Goal: Information Seeking & Learning: Understand process/instructions

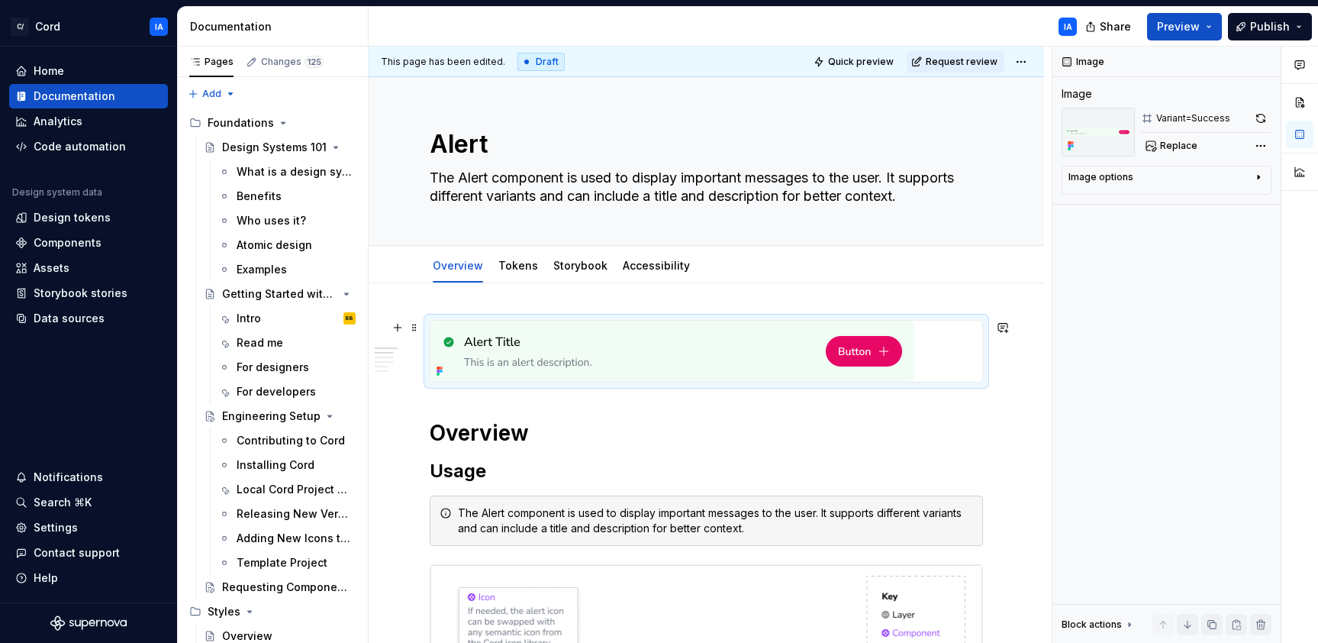
click at [570, 363] on img at bounding box center [672, 351] width 484 height 61
click at [585, 356] on img at bounding box center [672, 351] width 484 height 61
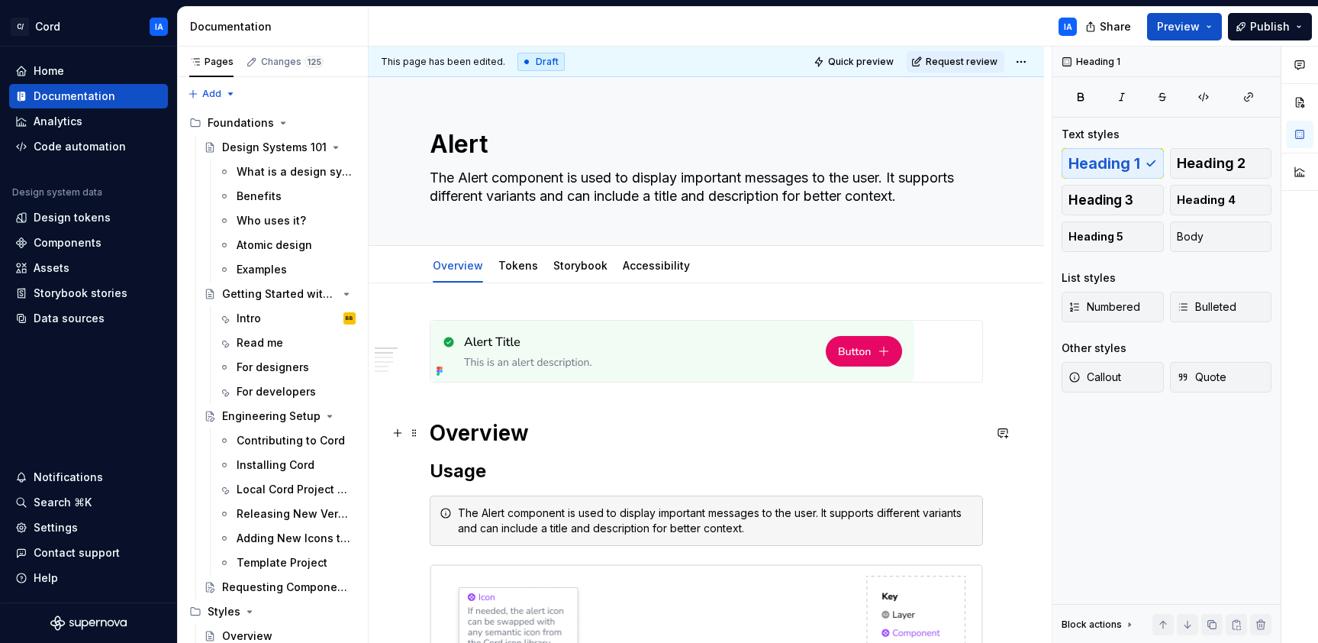
click at [701, 437] on h1 "Overview" at bounding box center [706, 432] width 553 height 27
click at [645, 373] on img at bounding box center [672, 351] width 484 height 61
click at [649, 421] on h1 "Overview" at bounding box center [706, 432] width 553 height 27
click at [862, 56] on span "Quick preview" at bounding box center [861, 62] width 66 height 12
click at [857, 63] on span "Quick preview" at bounding box center [861, 62] width 66 height 12
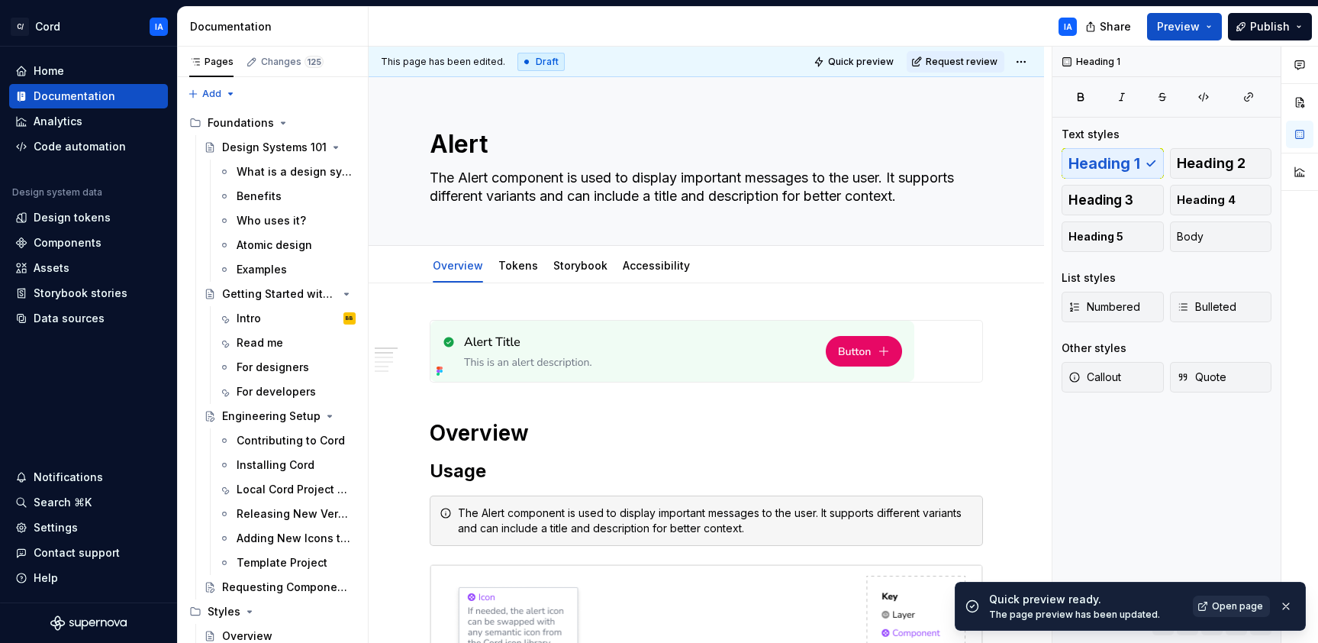
click at [1240, 604] on span "Open page" at bounding box center [1237, 606] width 51 height 12
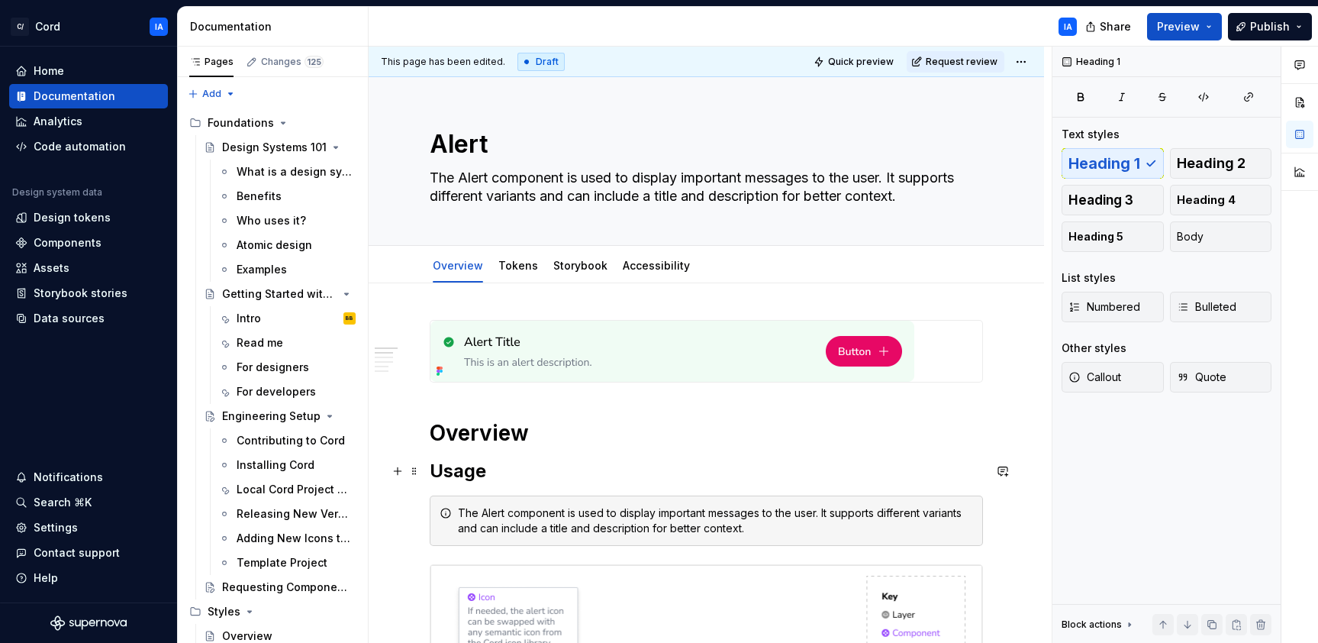
click at [453, 470] on h2 "Usage" at bounding box center [706, 471] width 553 height 24
click at [469, 421] on h1 "Overview" at bounding box center [706, 432] width 553 height 27
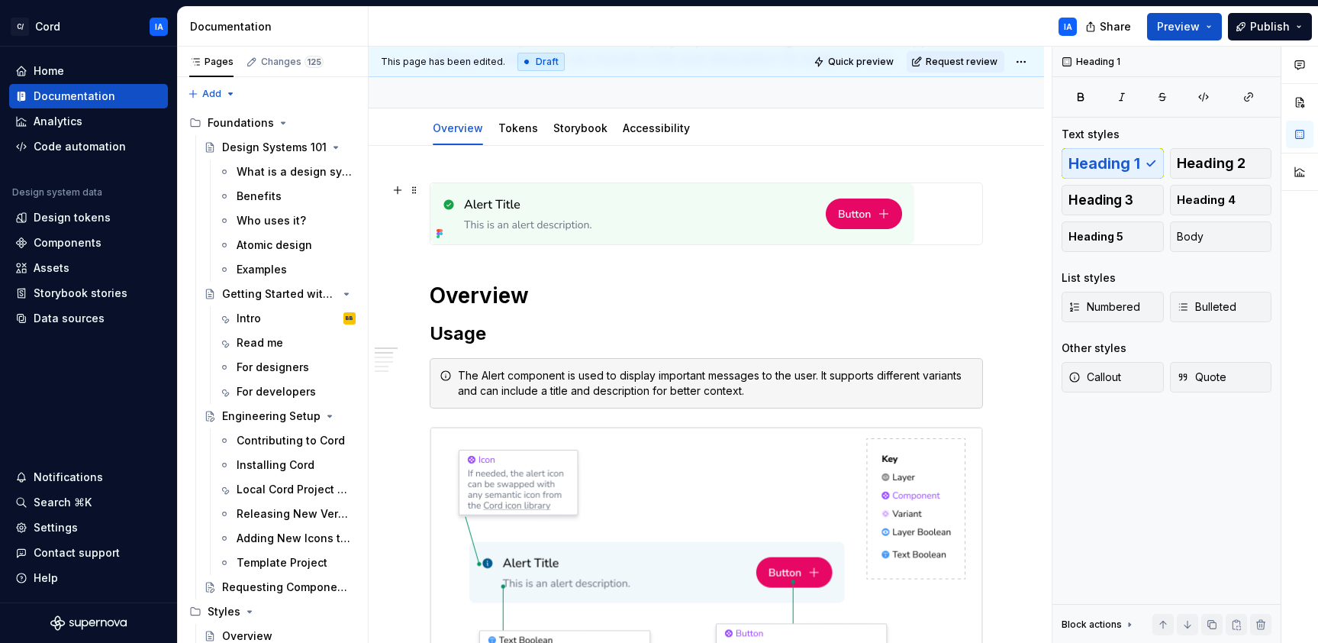
scroll to position [204, 0]
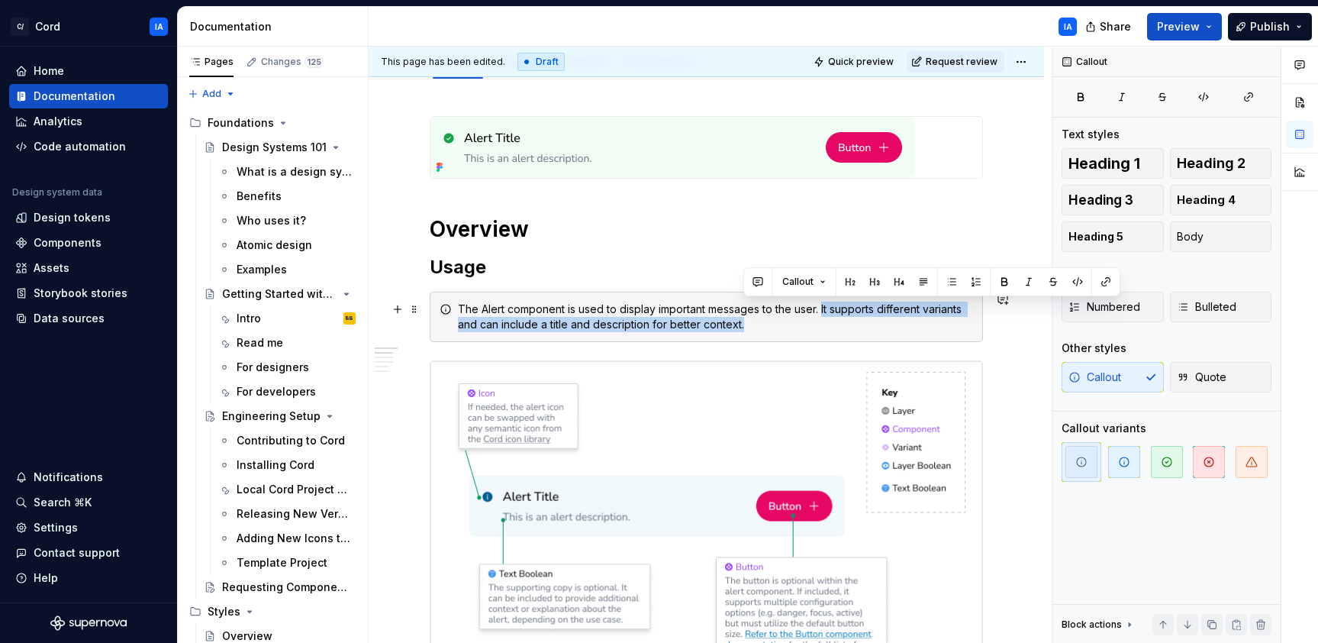
drag, startPoint x: 747, startPoint y: 324, endPoint x: 822, endPoint y: 312, distance: 75.7
click at [822, 312] on div "The Alert component is used to display important messages to the user. It suppo…" at bounding box center [715, 316] width 515 height 31
copy div "It supports different variants and can include a title and description for bett…"
type textarea "*"
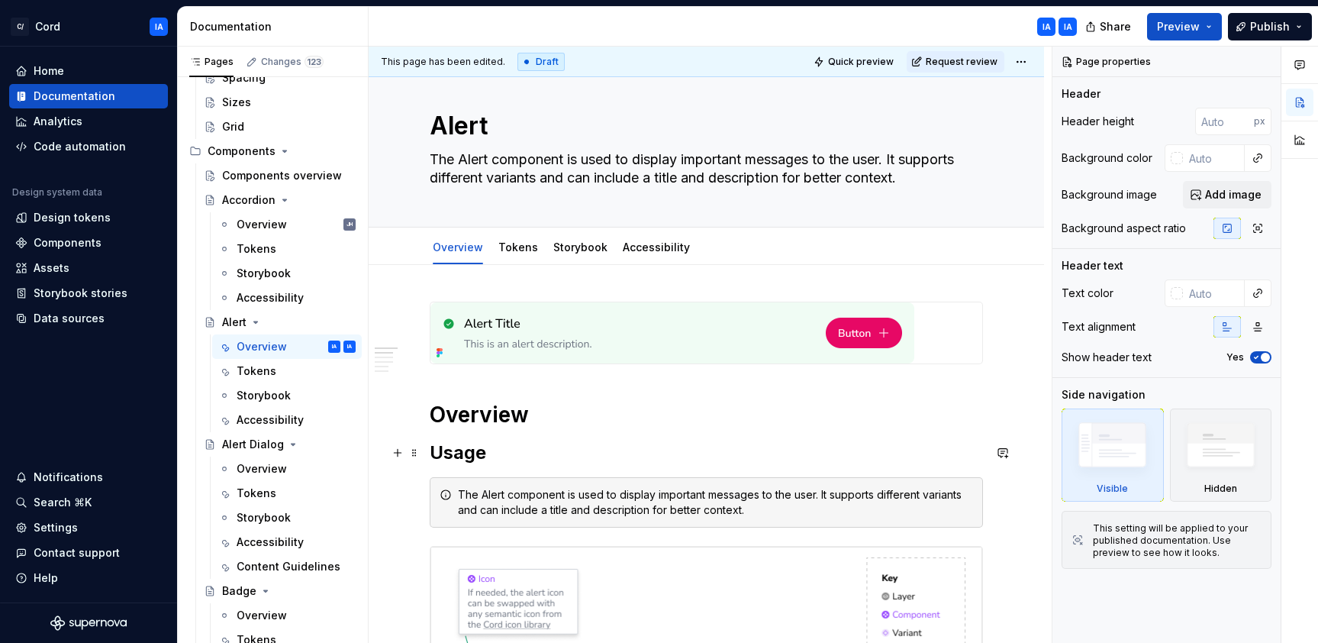
scroll to position [27, 0]
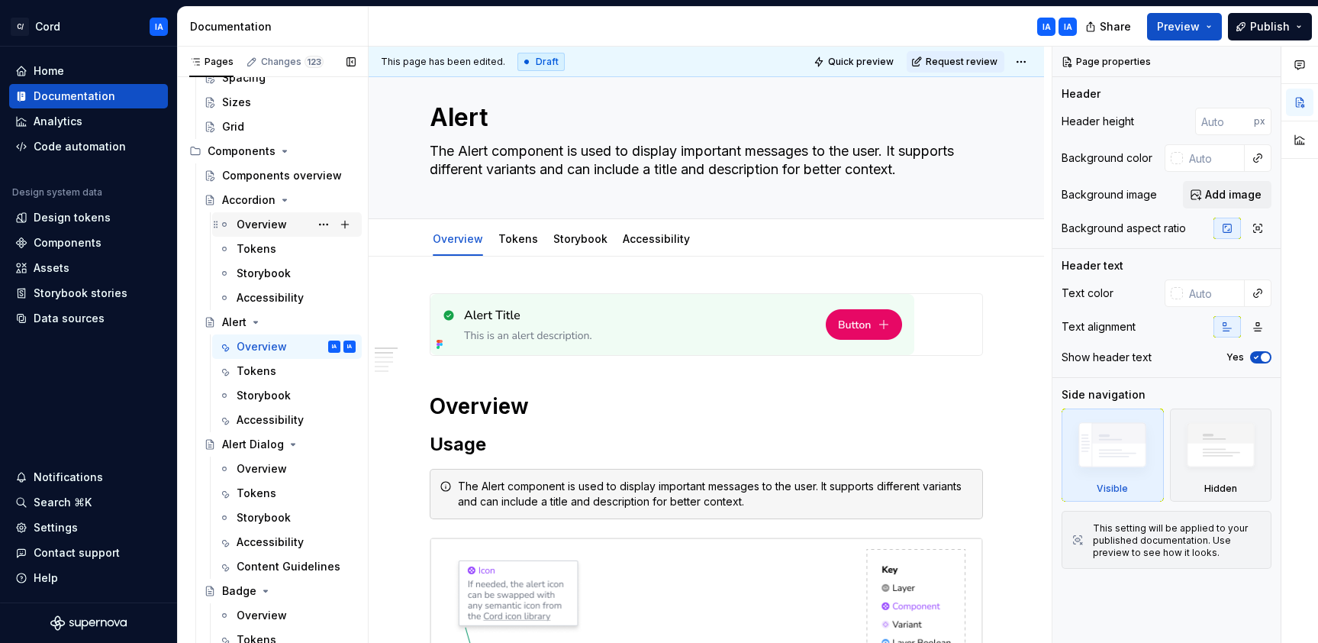
click at [264, 221] on div "Overview" at bounding box center [262, 224] width 50 height 15
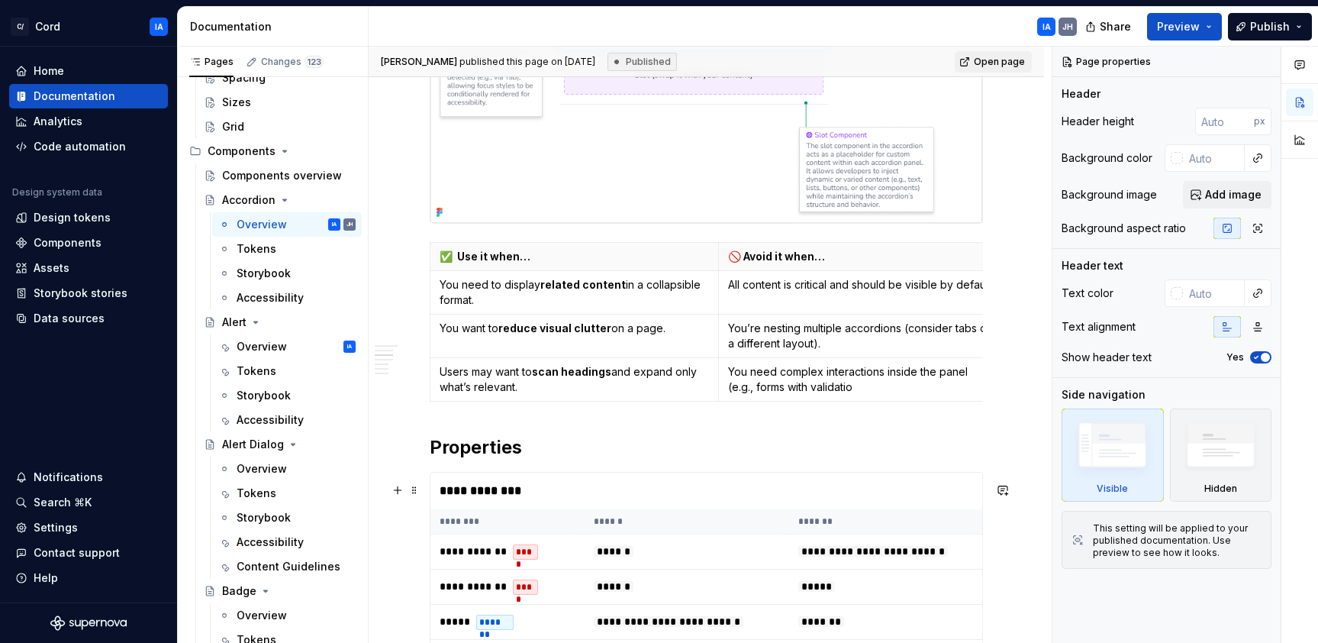
scroll to position [781, 0]
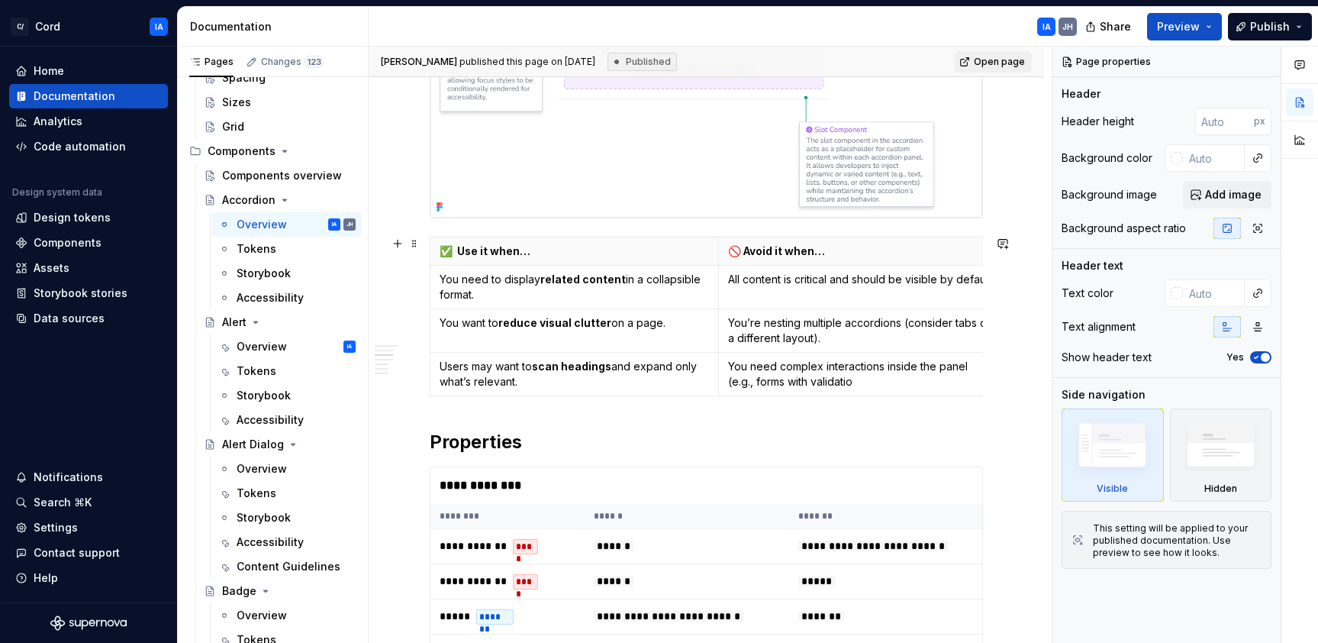
type textarea "*"
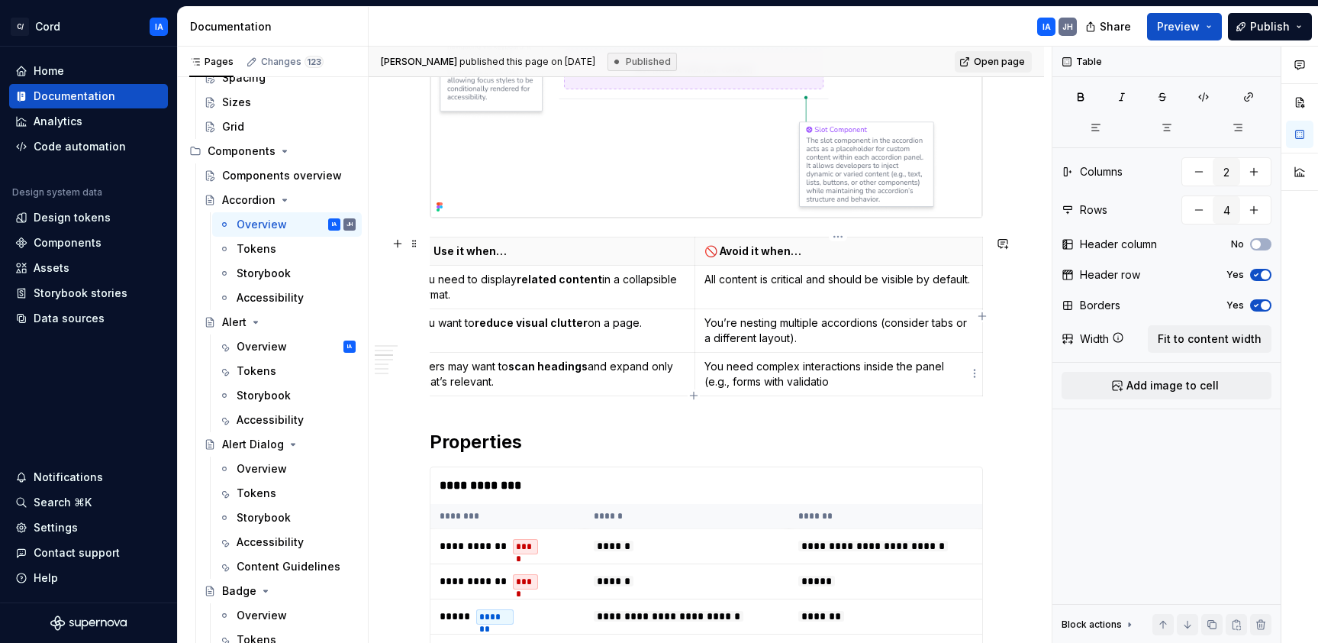
click at [831, 383] on p "You need complex interactions inside the panel (e.g., forms with validatio" at bounding box center [838, 374] width 269 height 31
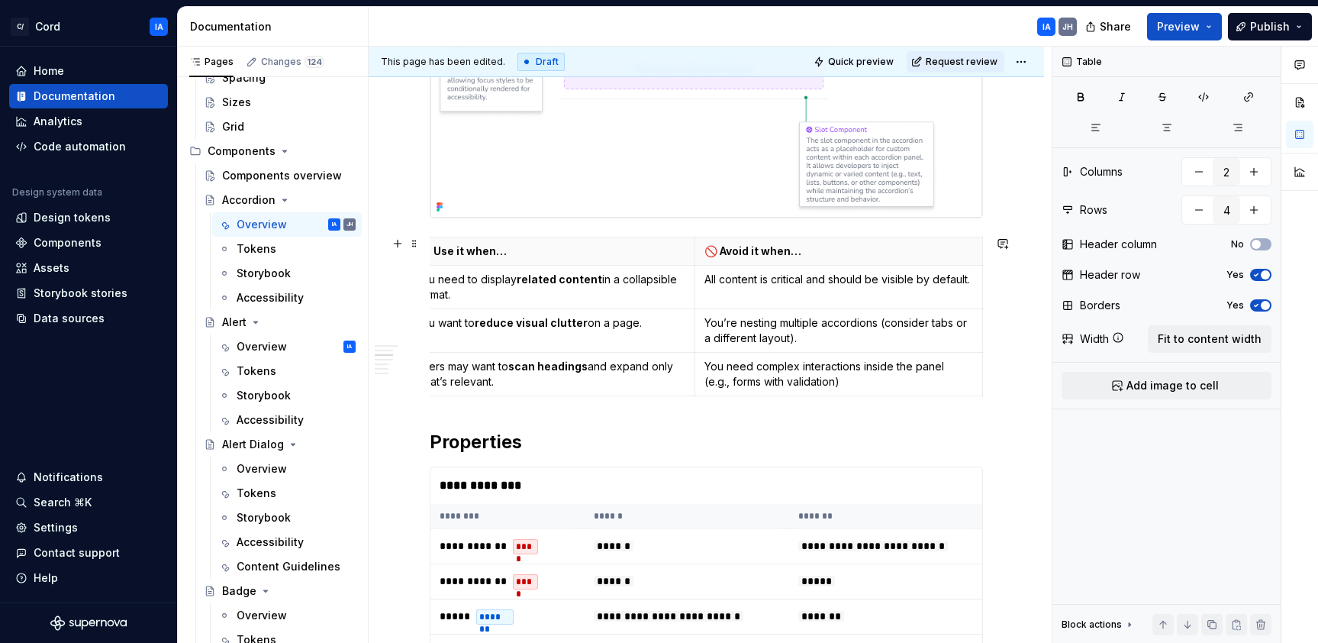
scroll to position [0, 0]
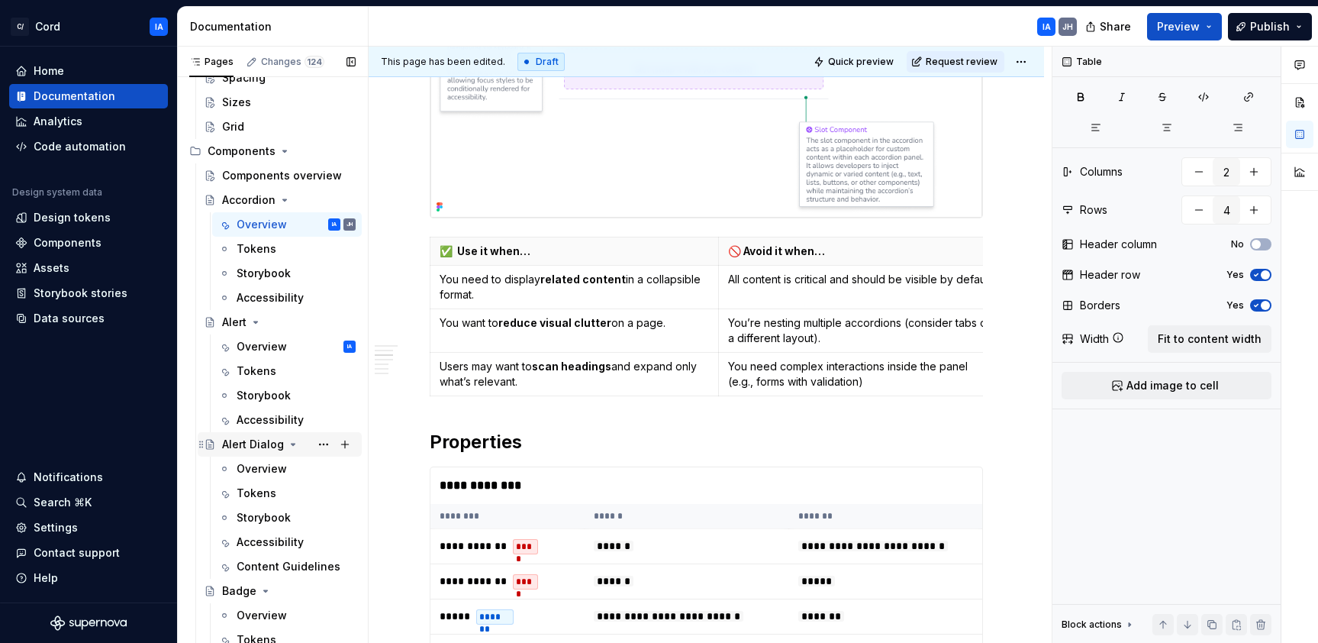
click at [232, 443] on div "Alert Dialog" at bounding box center [253, 444] width 62 height 15
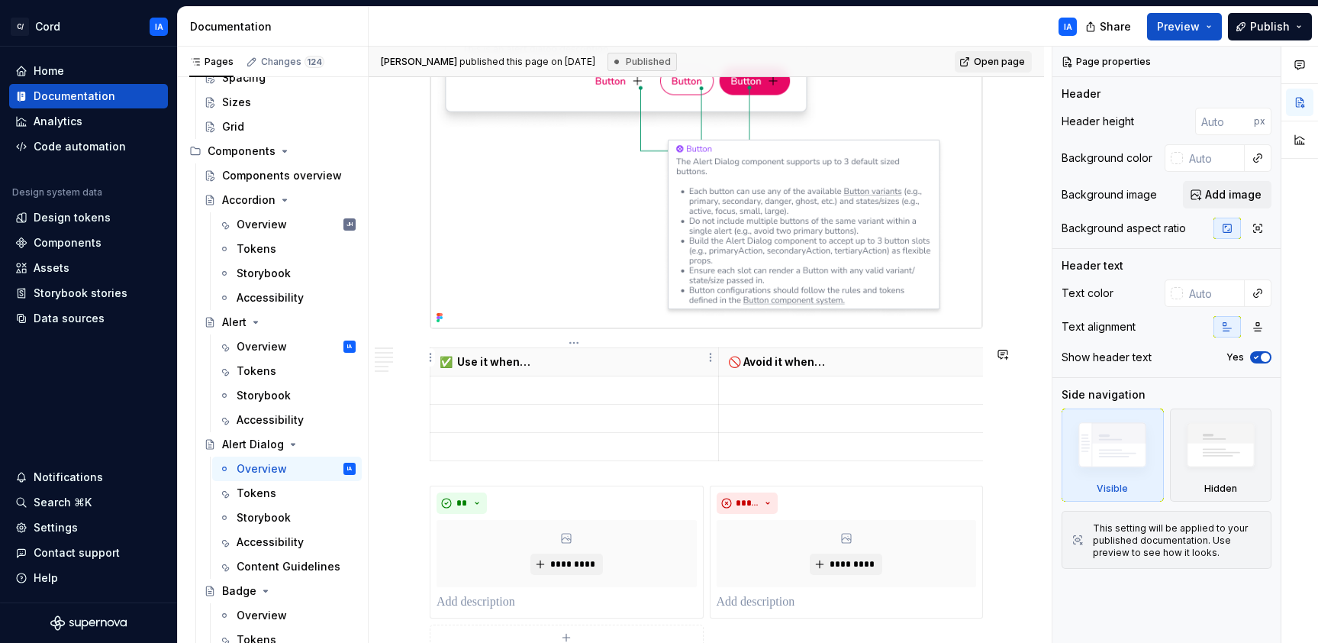
scroll to position [801, 0]
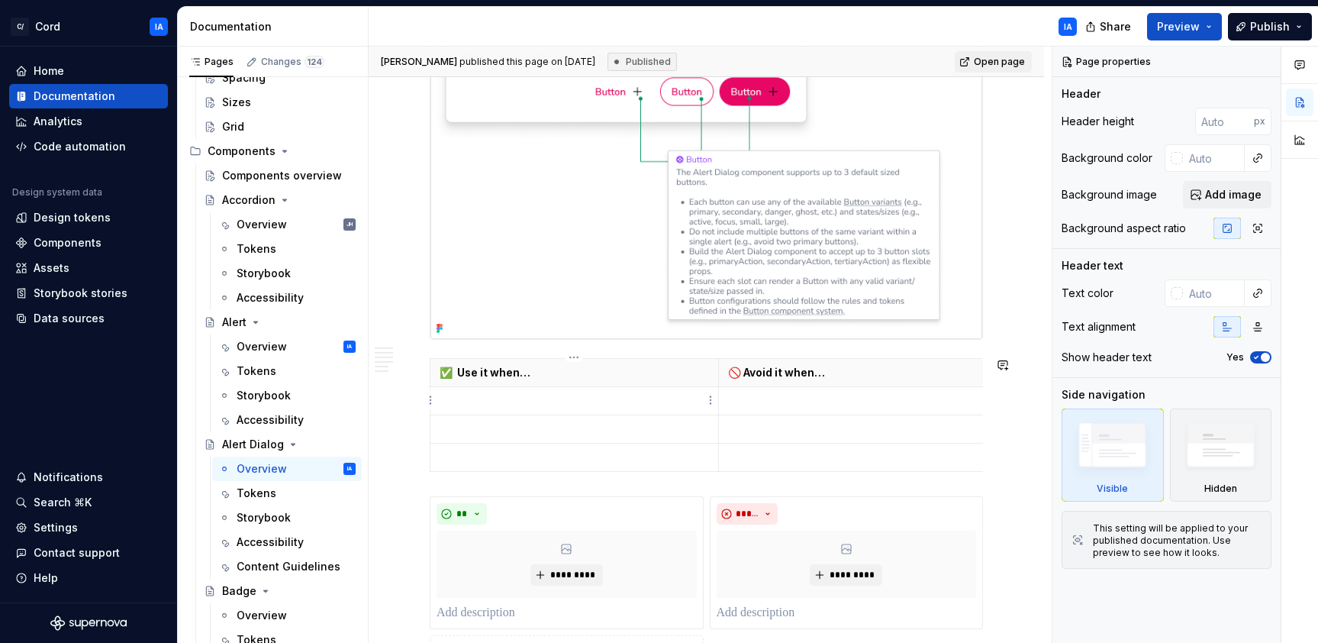
type textarea "*"
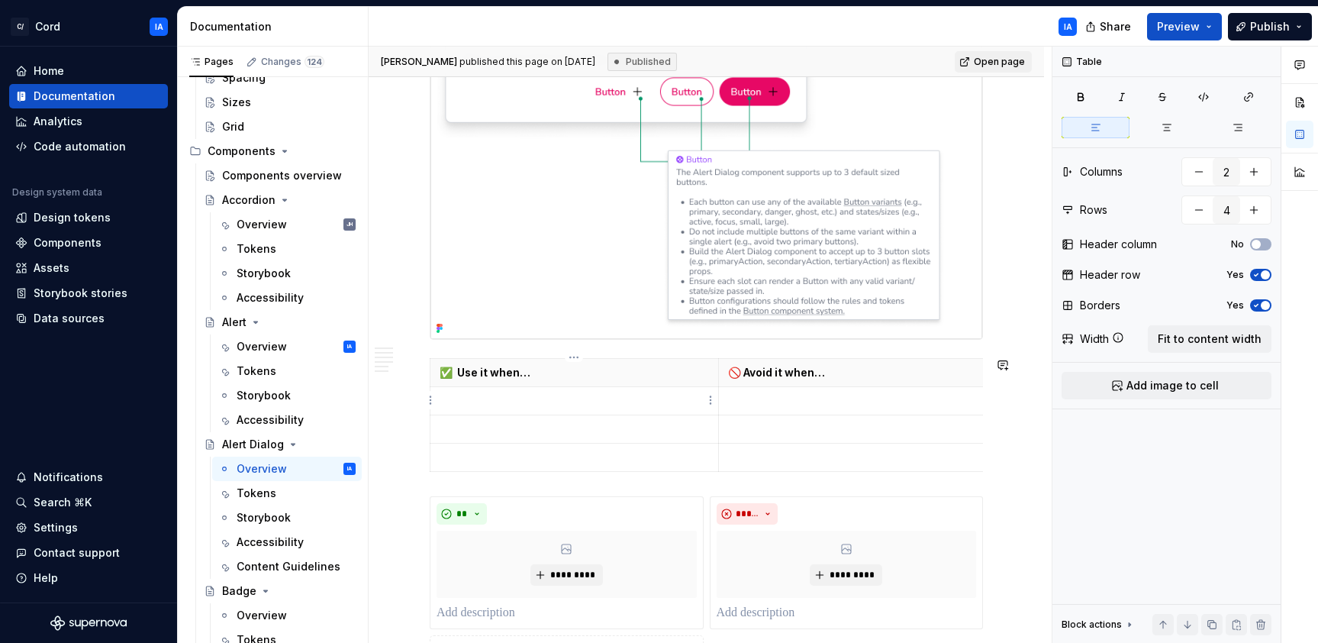
click at [633, 403] on p at bounding box center [574, 400] width 269 height 15
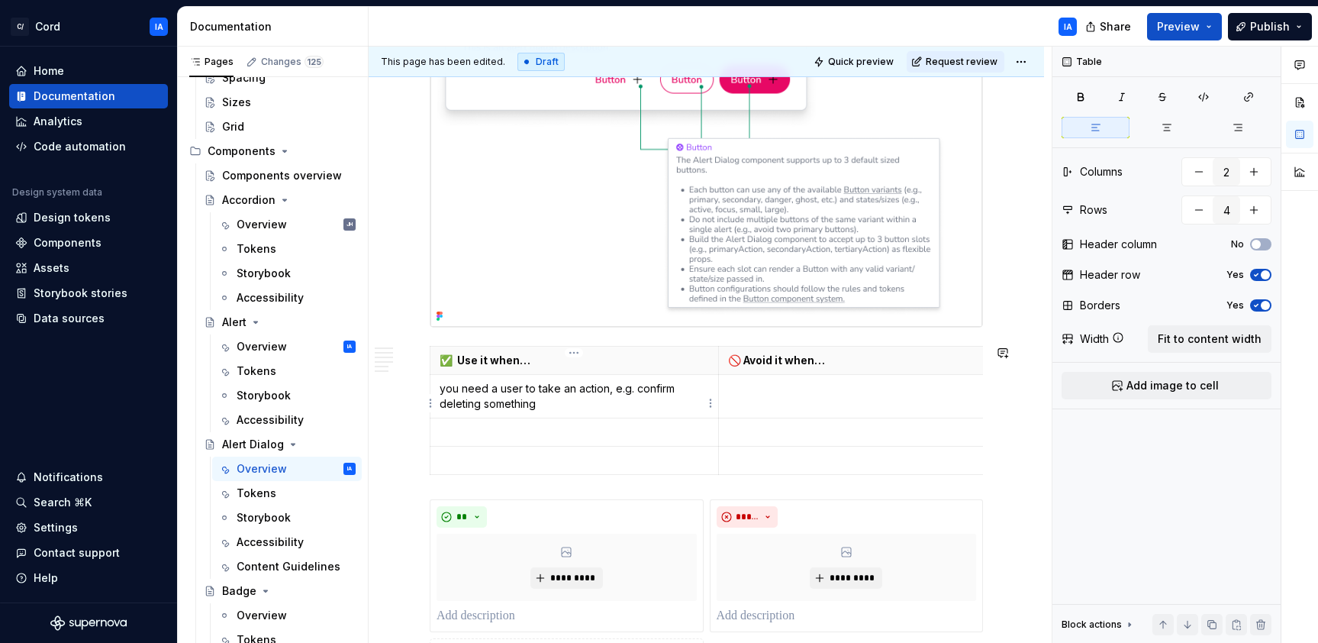
scroll to position [820, 0]
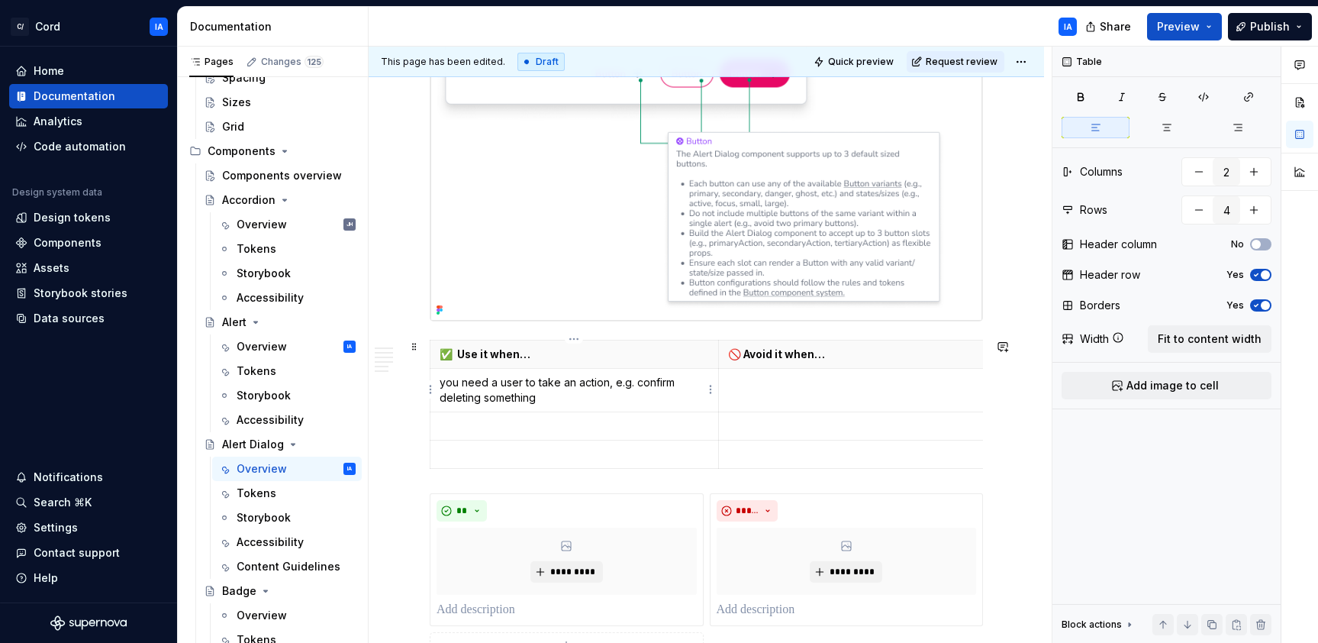
click at [559, 398] on p "you need a user to take an action, e.g. confirm deleting something" at bounding box center [574, 390] width 269 height 31
click at [546, 422] on p at bounding box center [574, 425] width 269 height 15
click at [799, 394] on td at bounding box center [862, 390] width 288 height 44
click at [443, 421] on p at bounding box center [574, 425] width 269 height 15
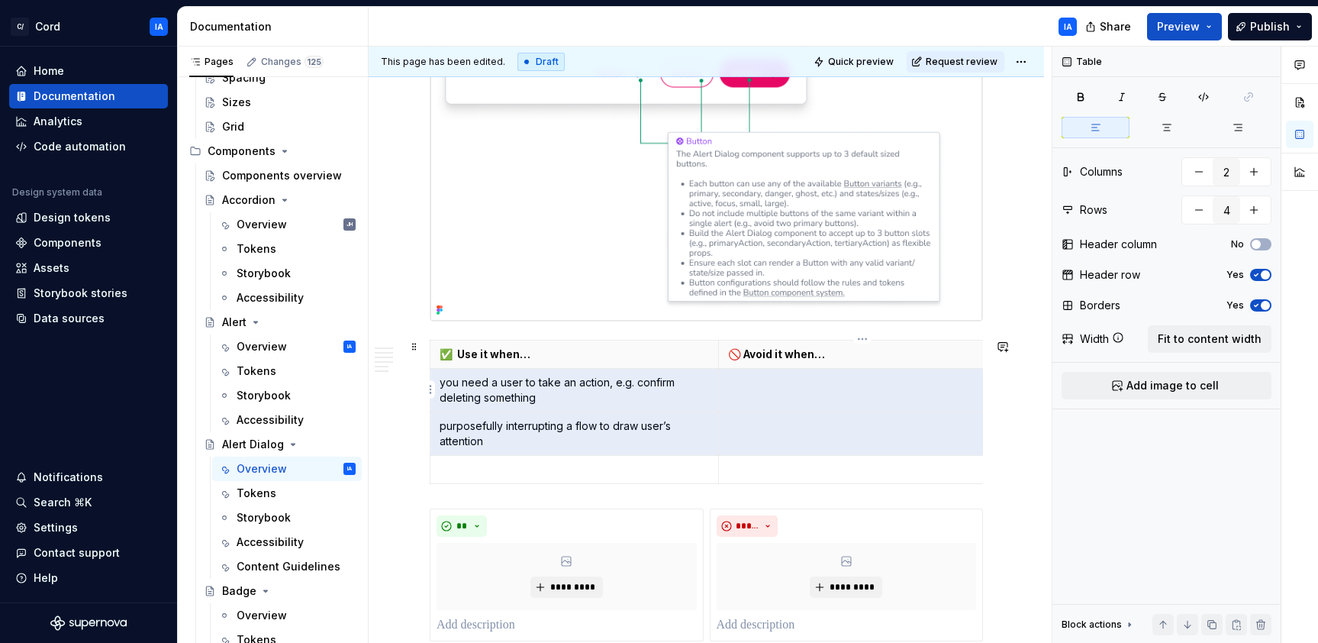
click at [807, 380] on p at bounding box center [862, 382] width 269 height 15
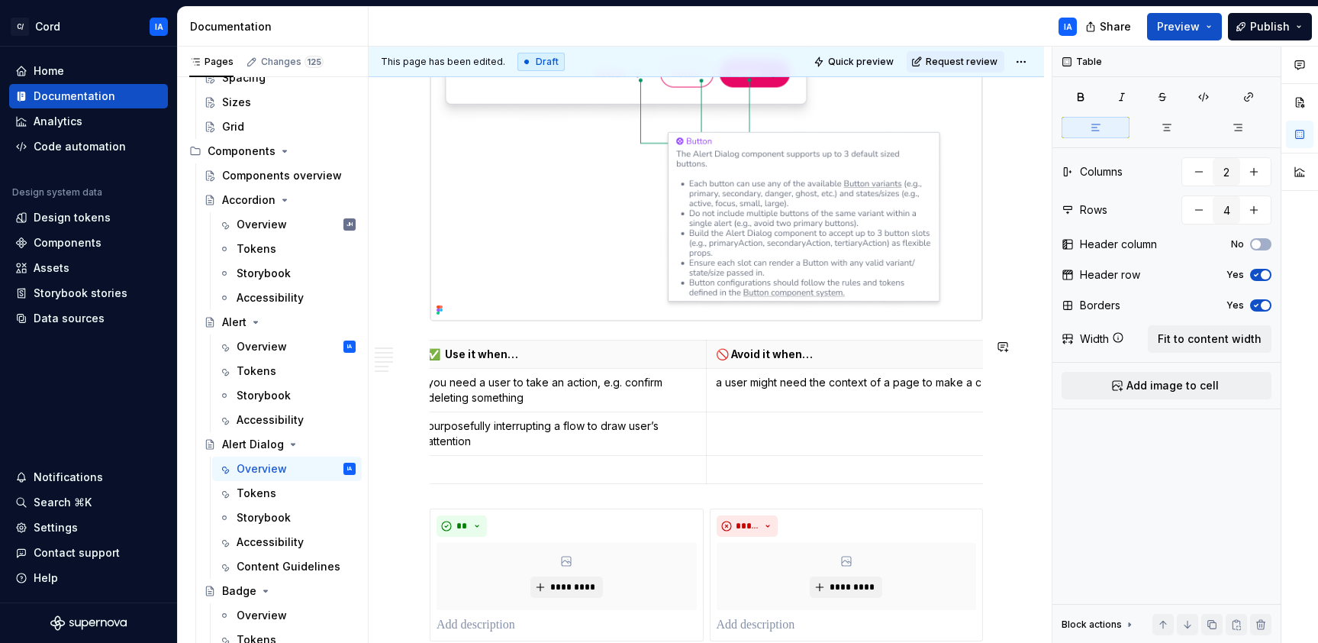
scroll to position [0, 18]
click at [810, 436] on td at bounding box center [844, 433] width 288 height 44
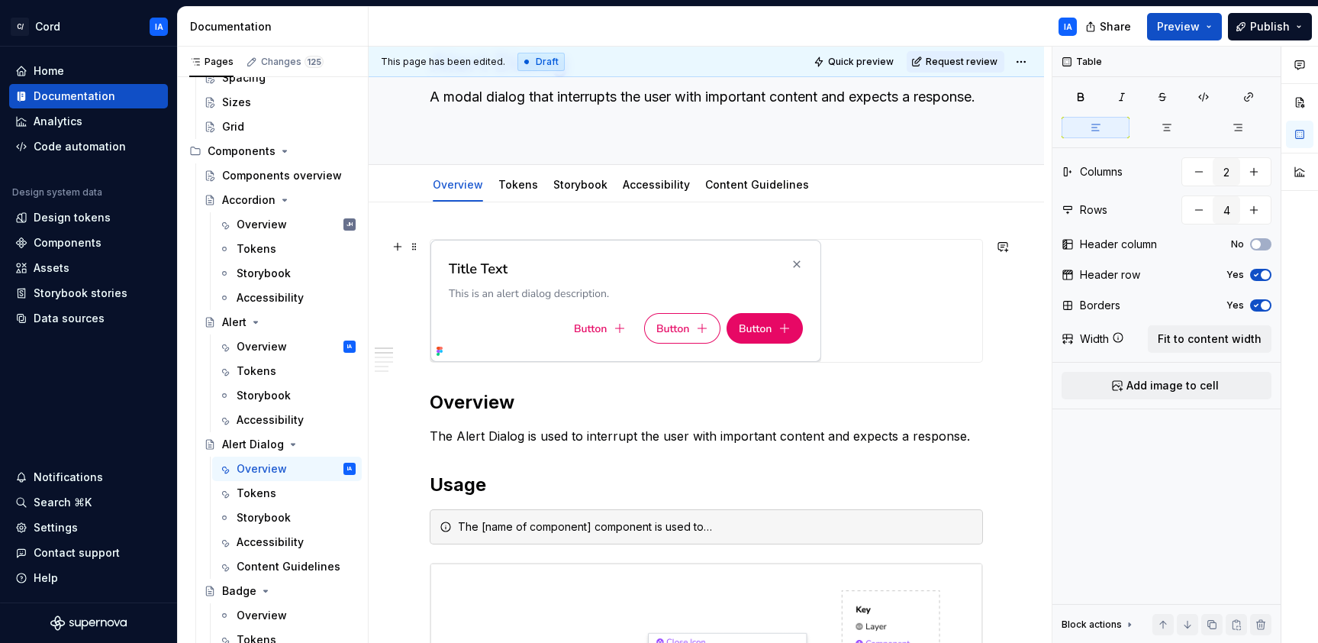
scroll to position [251, 0]
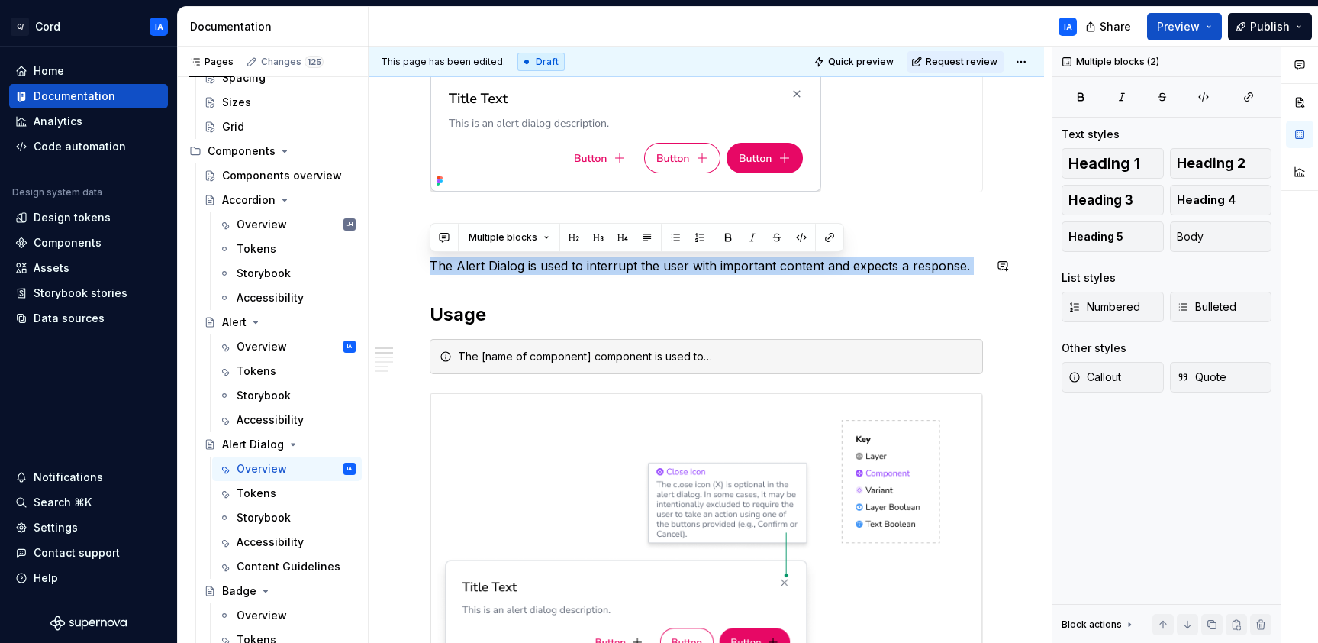
drag, startPoint x: 432, startPoint y: 266, endPoint x: 858, endPoint y: 282, distance: 426.2
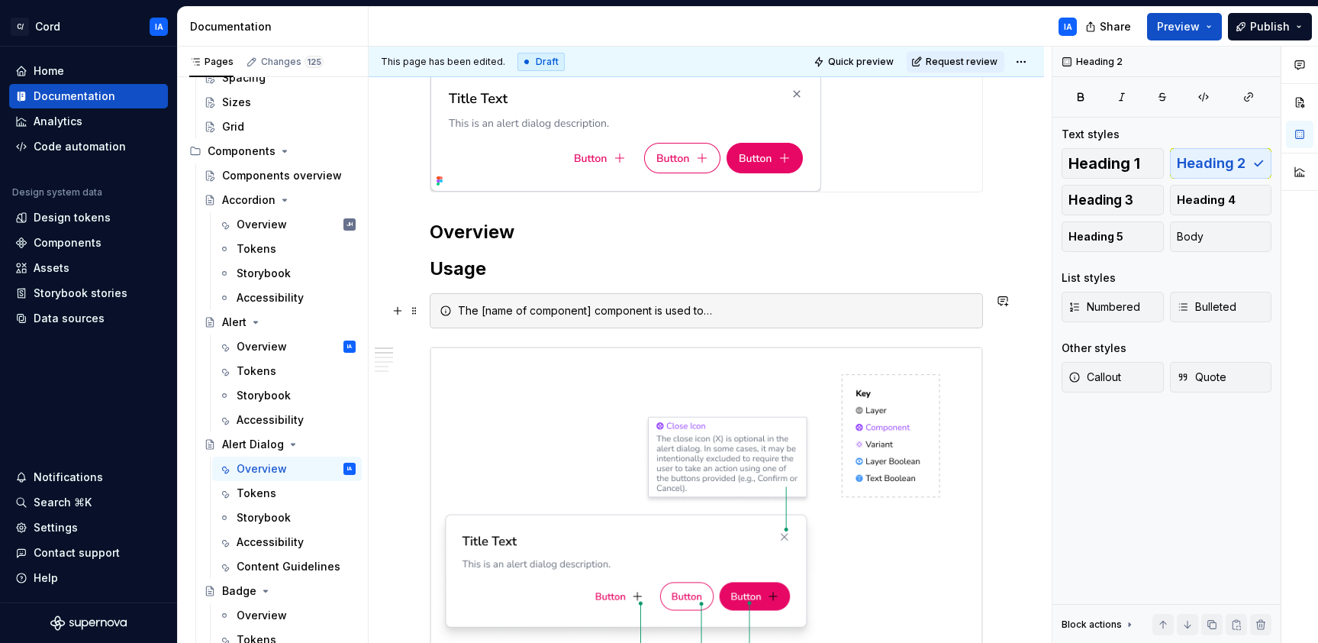
click at [623, 312] on div "The [name of component] component is used to…" at bounding box center [715, 310] width 515 height 15
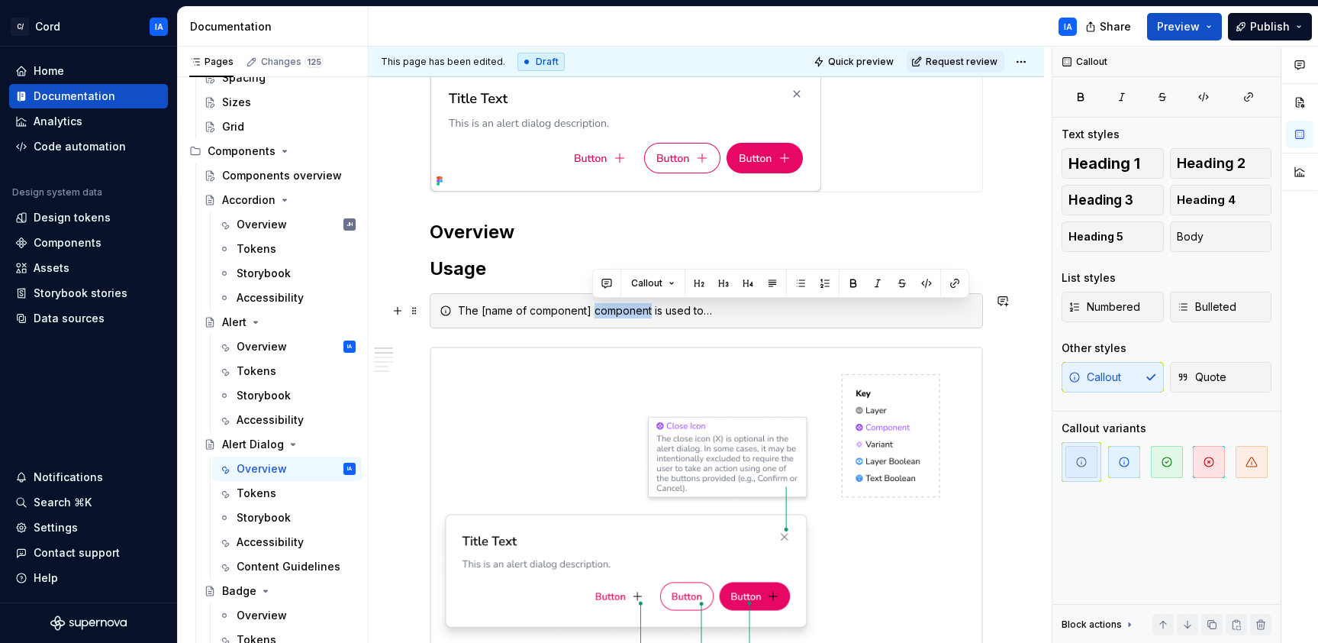
click at [622, 312] on div "The [name of component] component is used to…" at bounding box center [715, 310] width 515 height 15
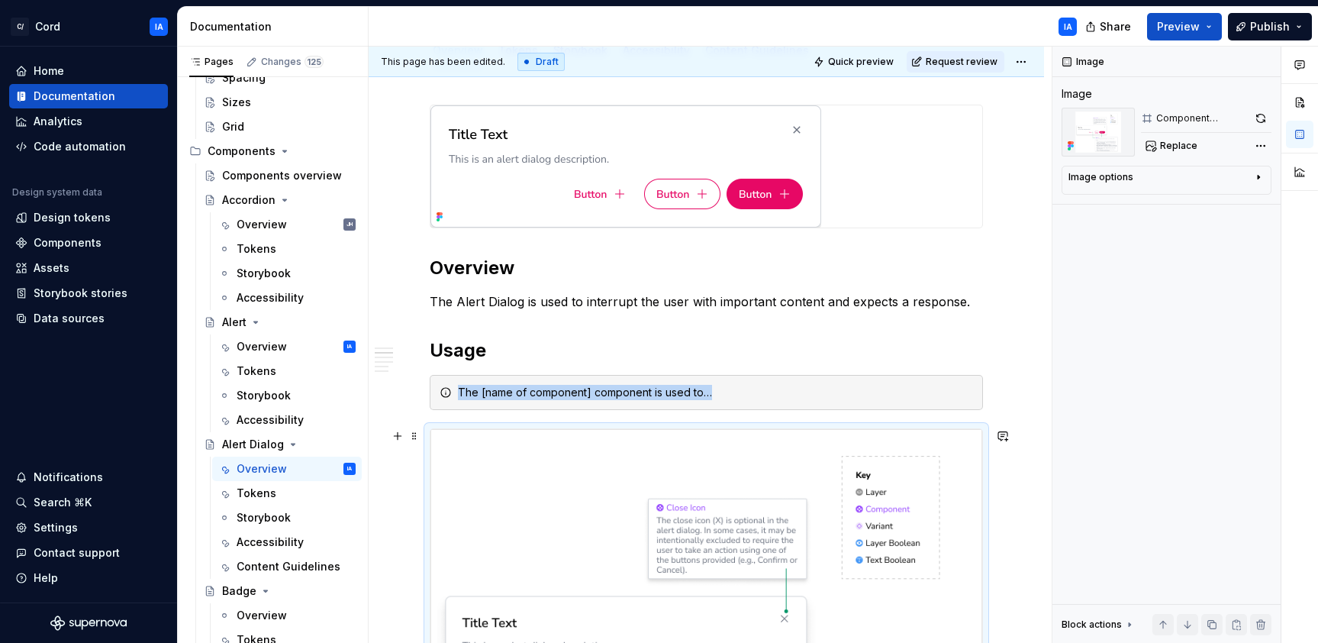
scroll to position [153, 0]
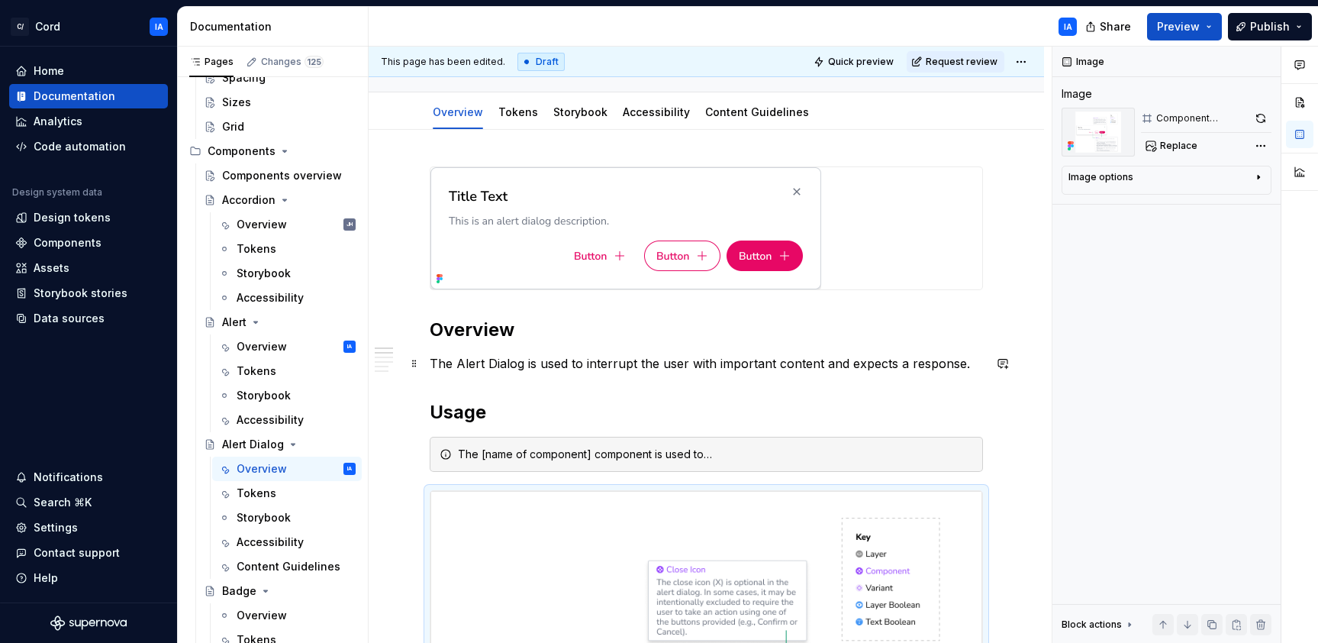
click at [517, 367] on p "The Alert Dialog is used to interrupt the user with important content and expec…" at bounding box center [706, 363] width 553 height 18
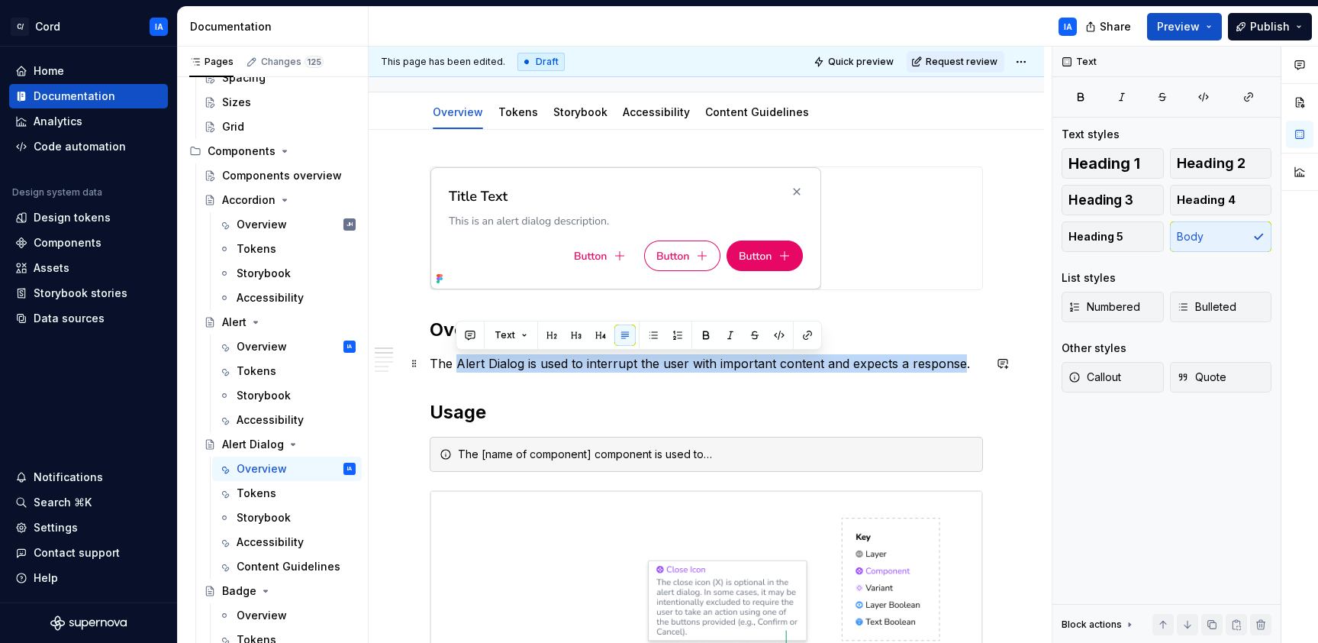
drag, startPoint x: 960, startPoint y: 363, endPoint x: 458, endPoint y: 357, distance: 502.2
click at [458, 357] on p "The Alert Dialog is used to interrupt the user with important content and expec…" at bounding box center [706, 363] width 553 height 18
copy p "Alert Dialog is used to interrupt the user with important content and expects a…"
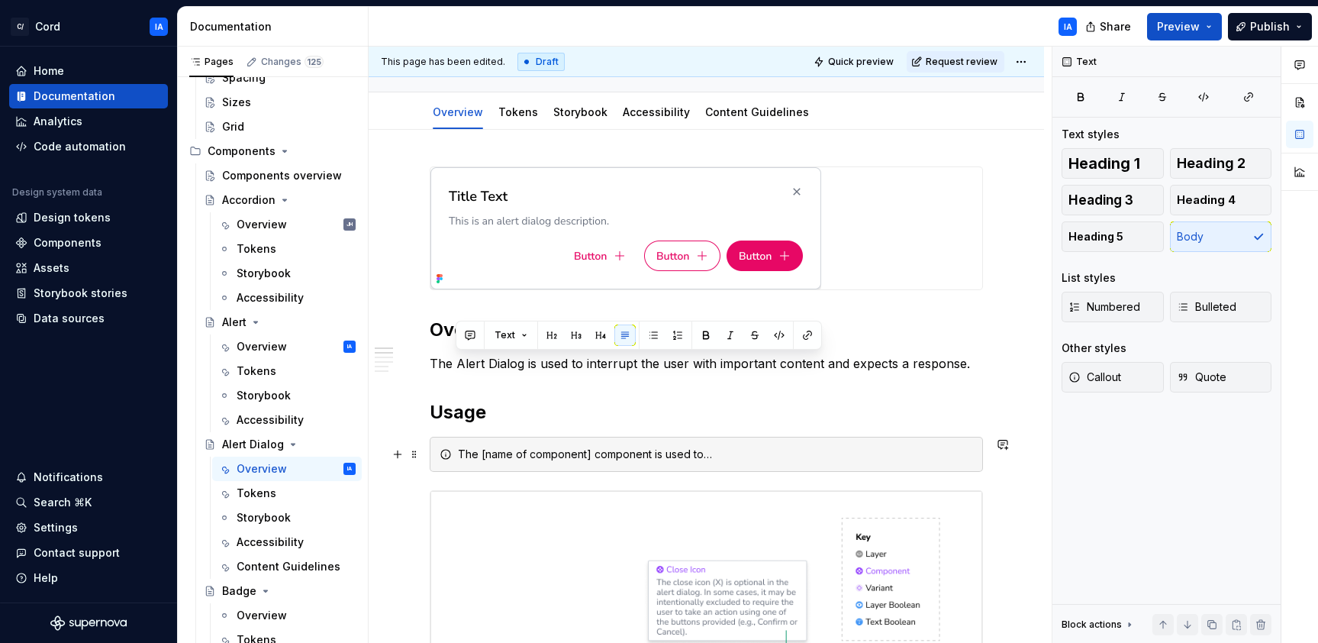
click at [495, 458] on div "The [name of component] component is used to…" at bounding box center [715, 453] width 515 height 15
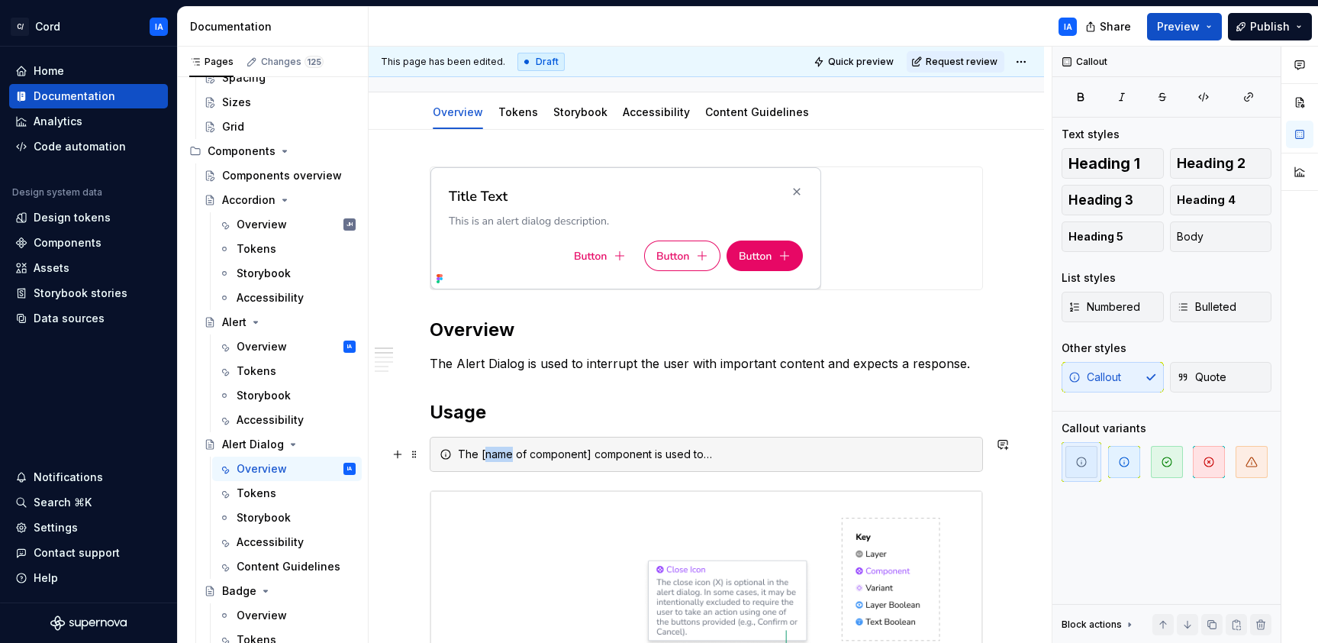
click at [495, 458] on div "The [name of component] component is used to…" at bounding box center [715, 453] width 515 height 15
click at [493, 457] on div "The [name of component] component is used to…" at bounding box center [715, 453] width 515 height 15
drag, startPoint x: 482, startPoint y: 456, endPoint x: 678, endPoint y: 465, distance: 197.1
click at [678, 465] on div "The [name of component] component is used to…" at bounding box center [706, 454] width 553 height 35
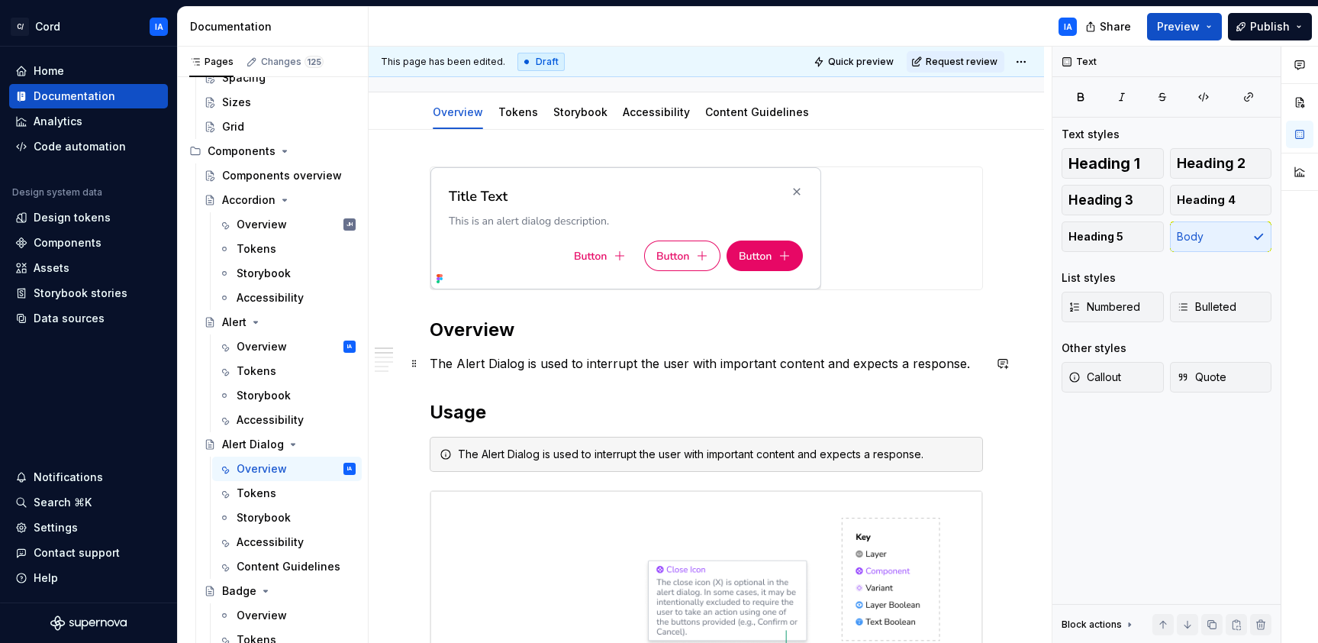
click at [793, 361] on p "The Alert Dialog is used to interrupt the user with important content and expec…" at bounding box center [706, 363] width 553 height 18
click at [414, 363] on span at bounding box center [414, 363] width 12 height 21
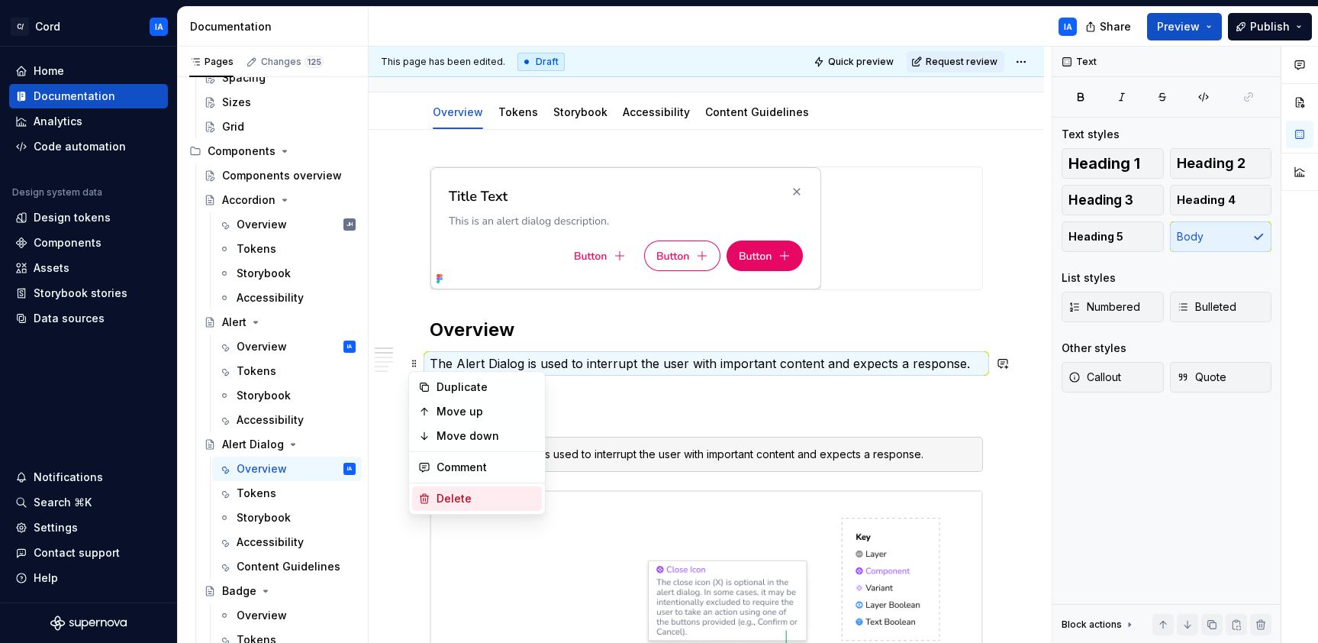
click at [484, 492] on div "Delete" at bounding box center [486, 498] width 99 height 15
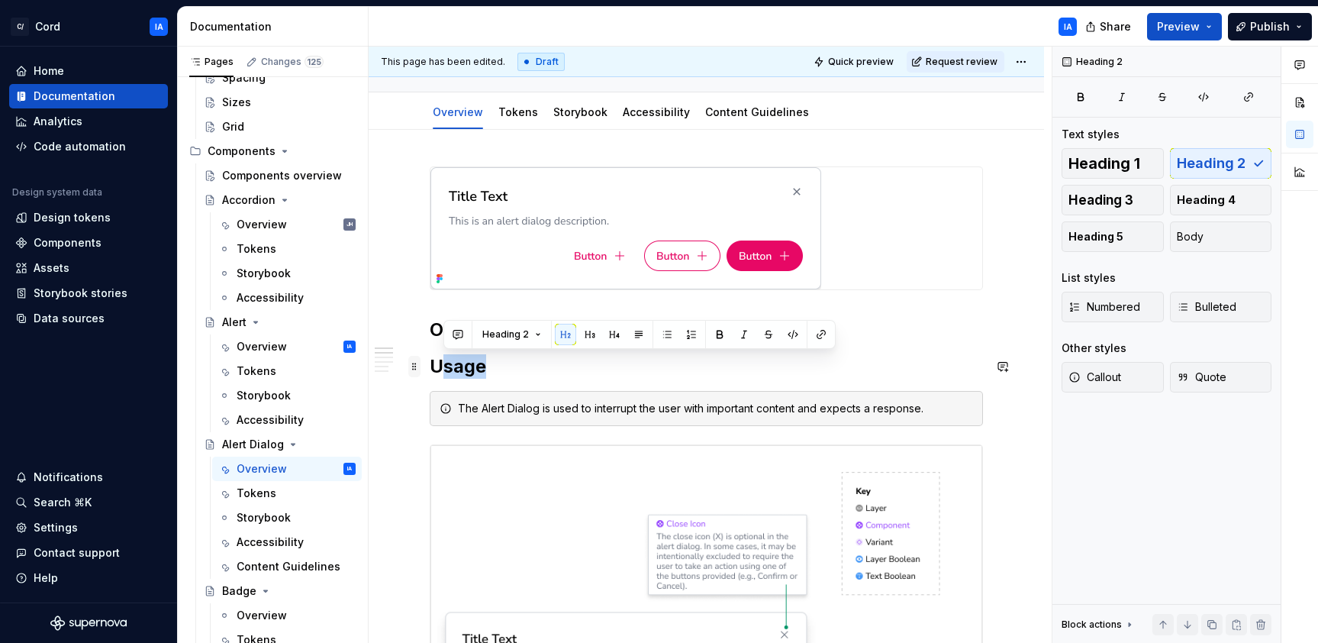
drag, startPoint x: 484, startPoint y: 372, endPoint x: 414, endPoint y: 370, distance: 70.2
click at [454, 369] on h2 "Usage" at bounding box center [706, 366] width 553 height 24
drag, startPoint x: 491, startPoint y: 370, endPoint x: 417, endPoint y: 372, distance: 74.0
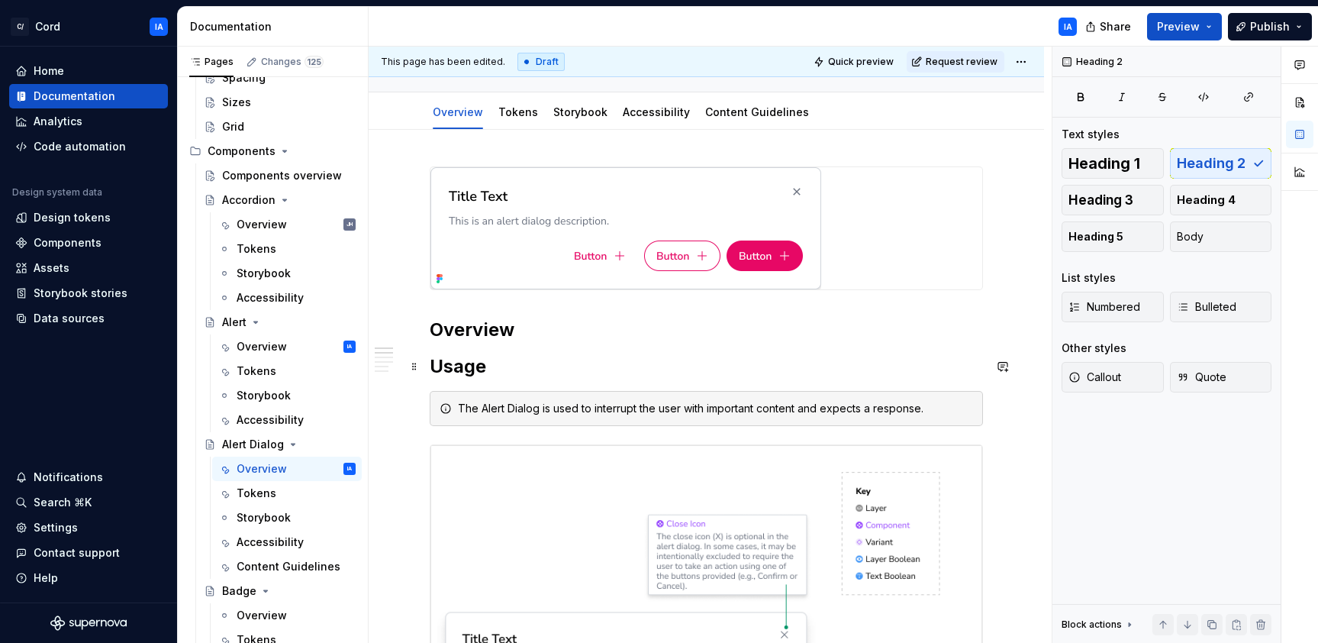
click at [434, 367] on h2 "Usage" at bounding box center [706, 366] width 553 height 24
click at [484, 322] on h2 "Overview" at bounding box center [706, 329] width 553 height 24
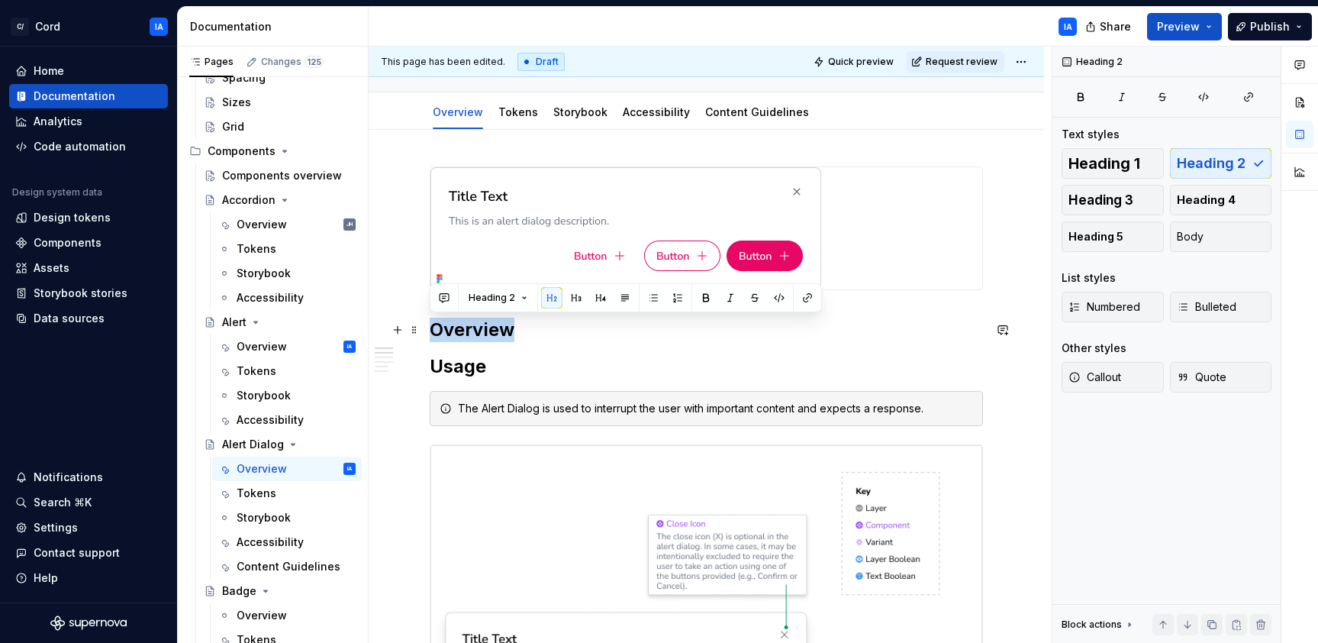
drag, startPoint x: 479, startPoint y: 330, endPoint x: 433, endPoint y: 330, distance: 46.6
click at [433, 330] on h2 "Overview" at bounding box center [706, 329] width 553 height 24
click at [1081, 160] on span "Heading 1" at bounding box center [1104, 163] width 72 height 15
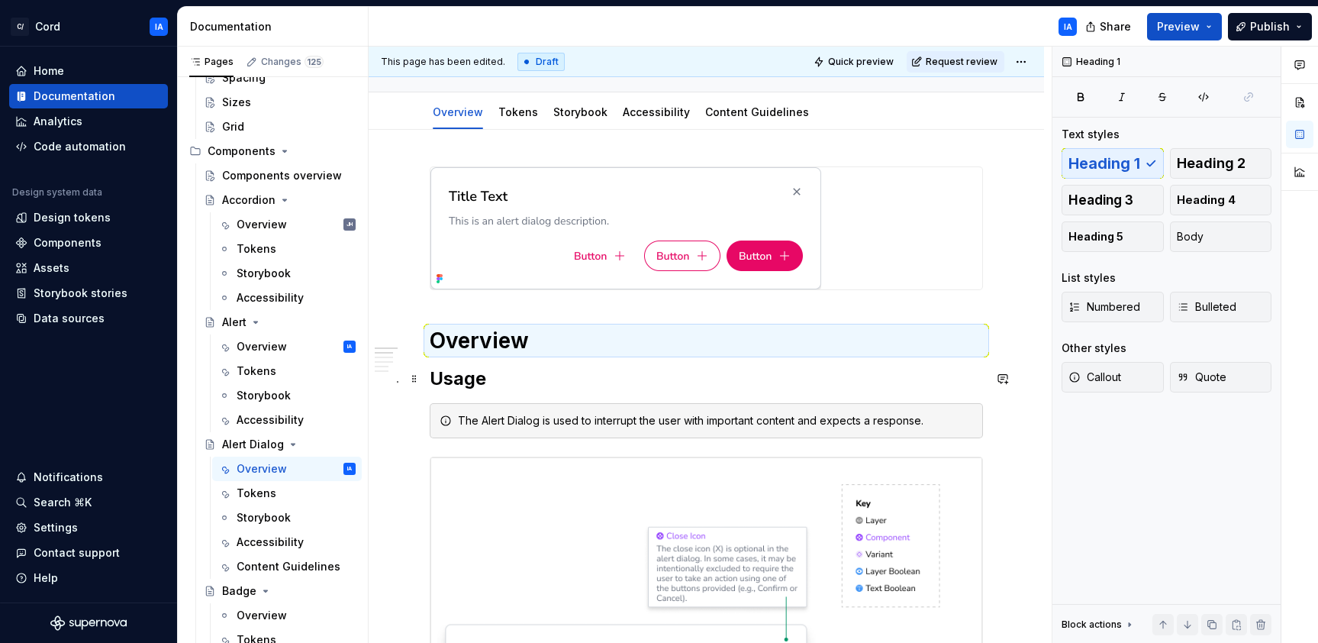
click at [539, 375] on h2 "Usage" at bounding box center [706, 378] width 553 height 24
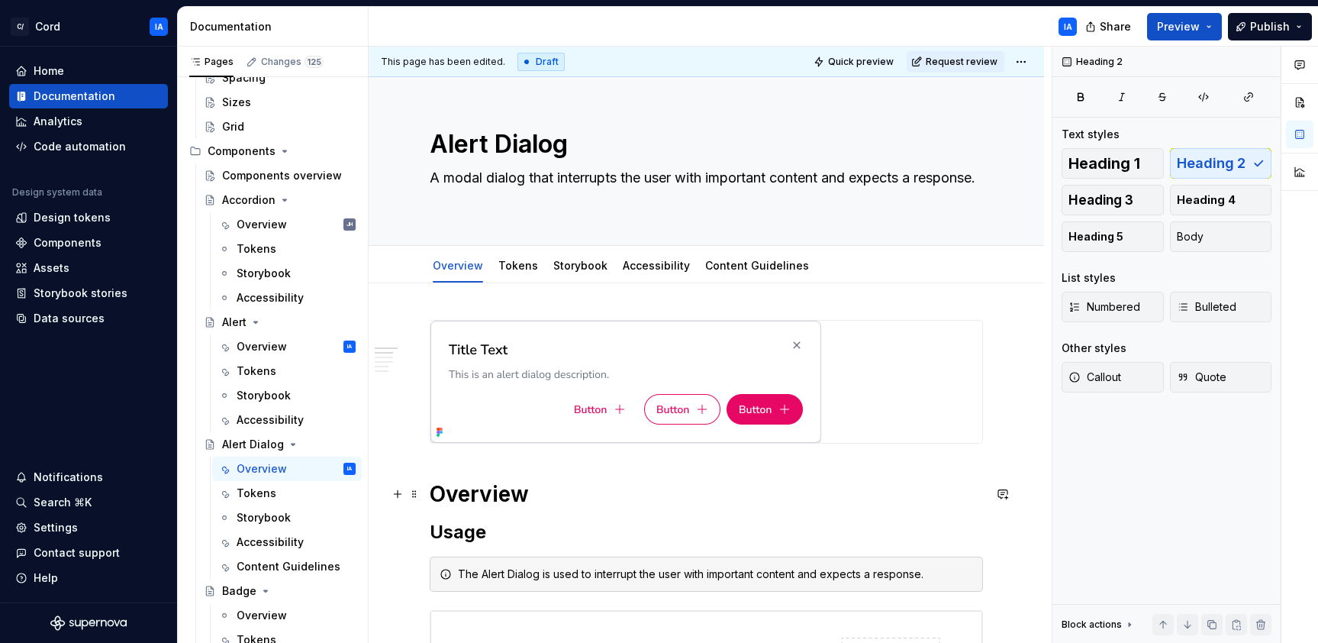
scroll to position [25, 0]
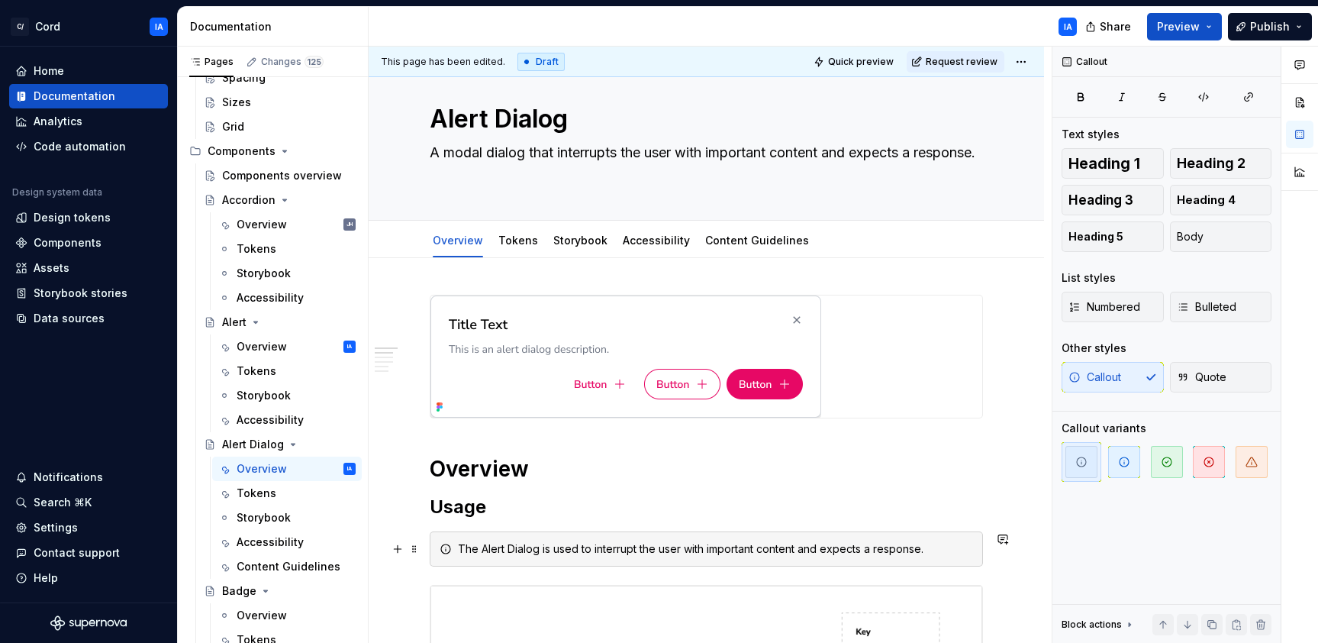
click at [935, 548] on div "The Alert Dialog is used to interrupt the user with important content and expec…" at bounding box center [715, 548] width 515 height 15
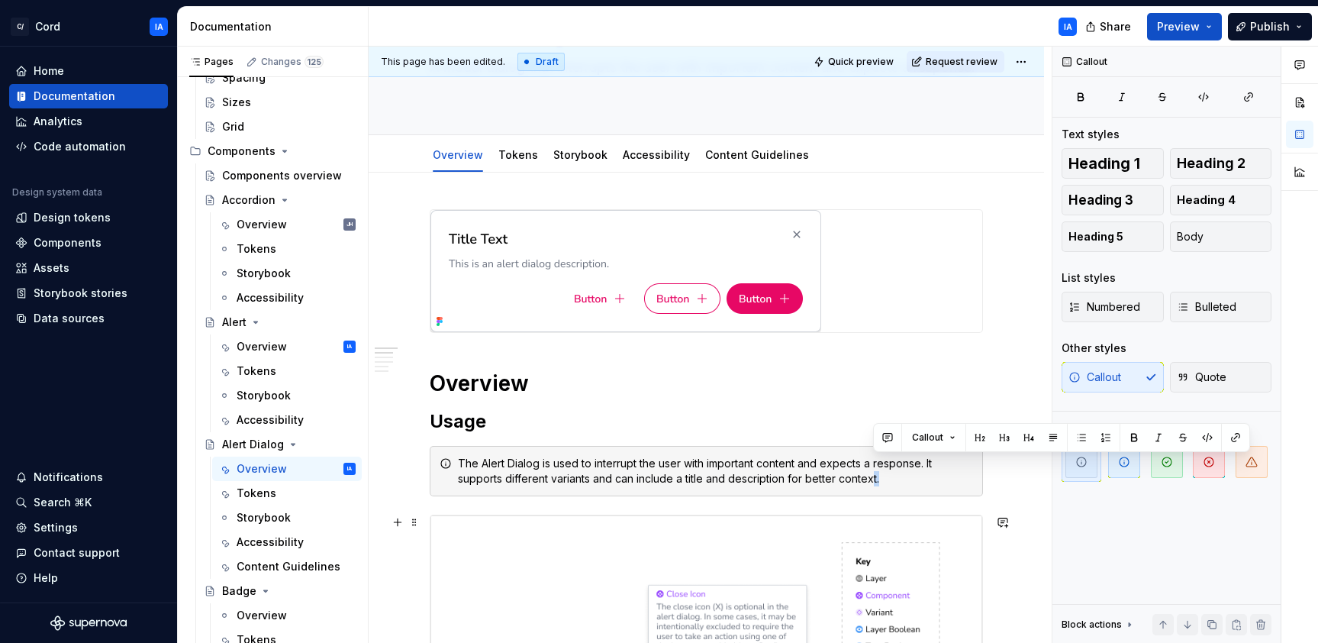
scroll to position [169, 0]
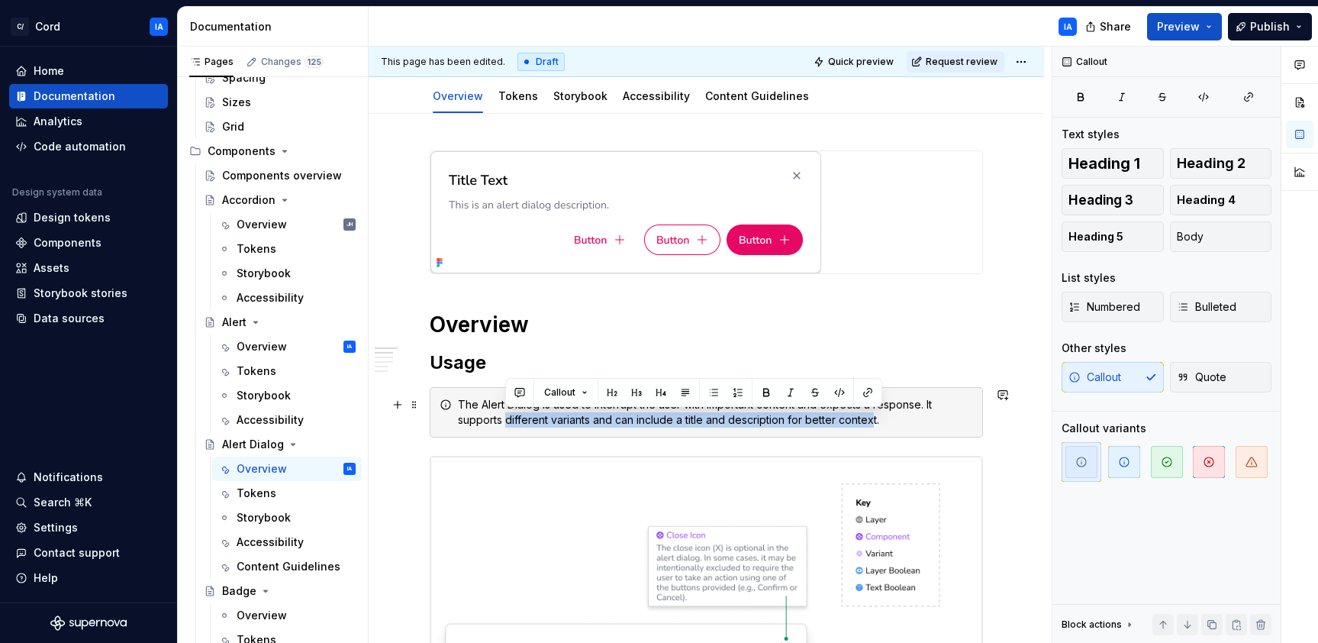
drag, startPoint x: 875, startPoint y: 564, endPoint x: 507, endPoint y: 424, distance: 393.7
click at [507, 424] on div "The Alert Dialog is used to interrupt the user with important content and expec…" at bounding box center [715, 412] width 515 height 31
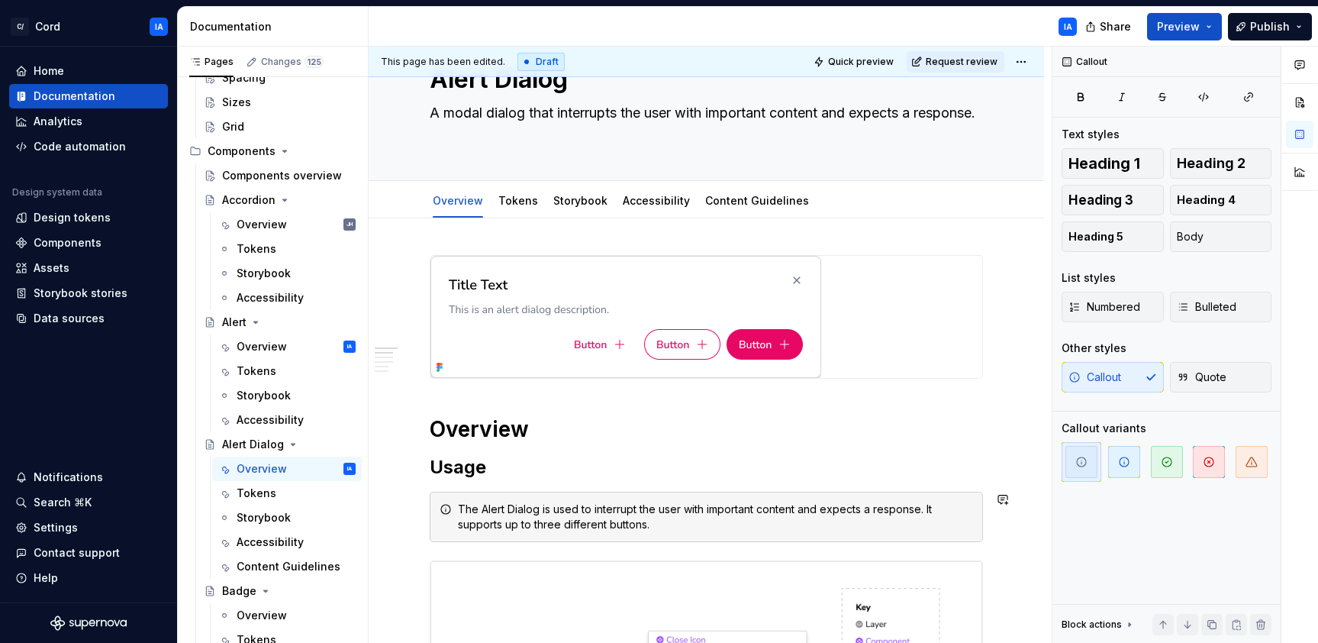
scroll to position [58, 0]
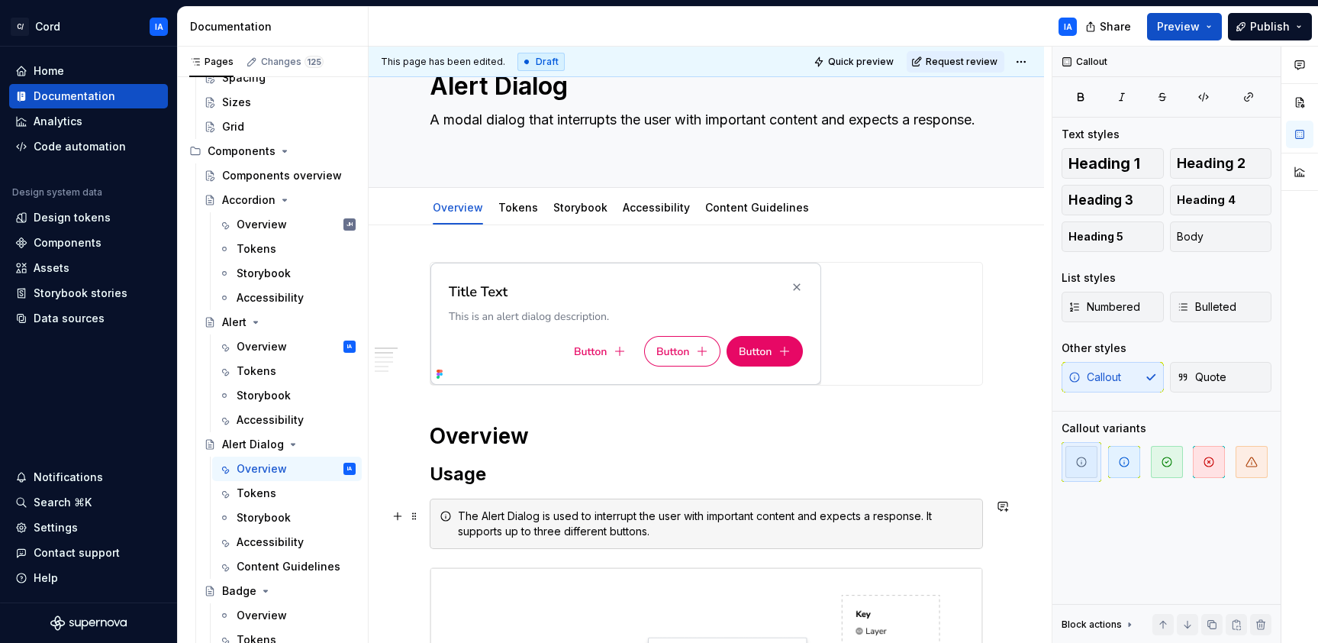
click at [699, 530] on div "The Alert Dialog is used to interrupt the user with important content and expec…" at bounding box center [715, 523] width 515 height 31
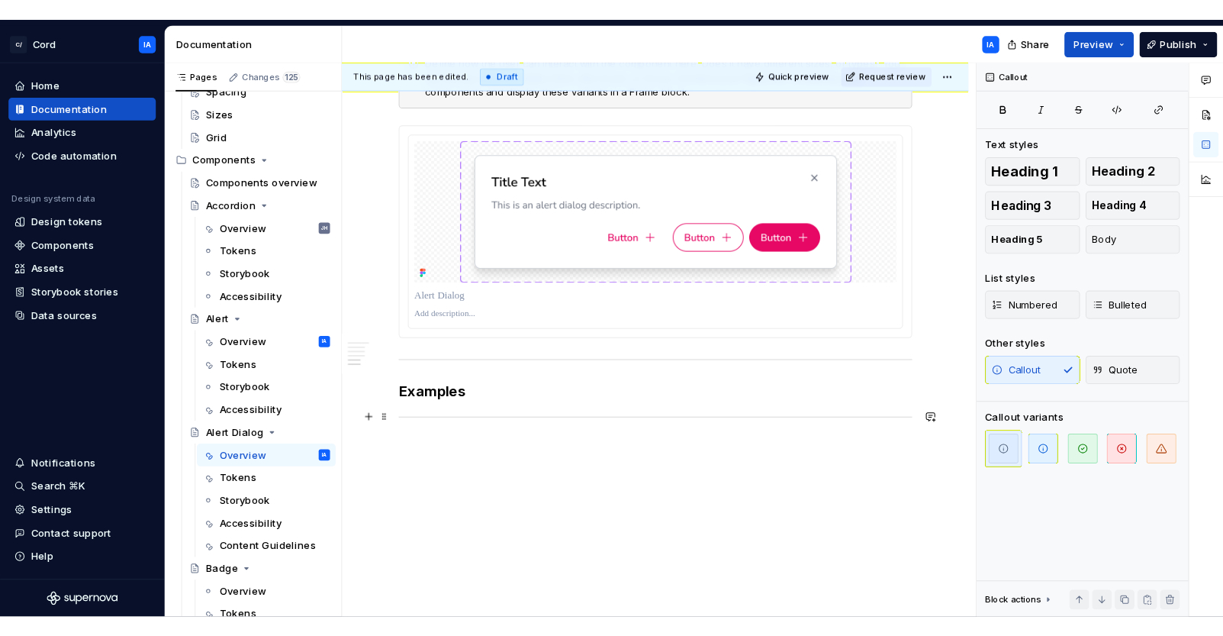
scroll to position [2012, 0]
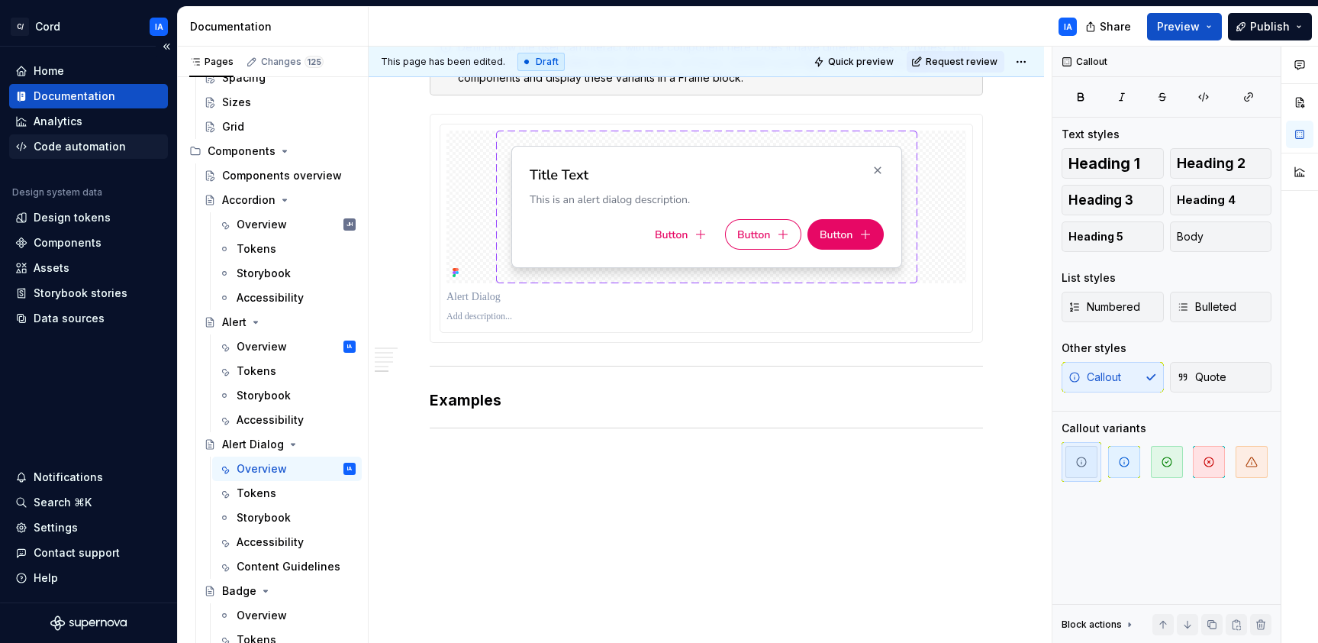
type textarea "*"
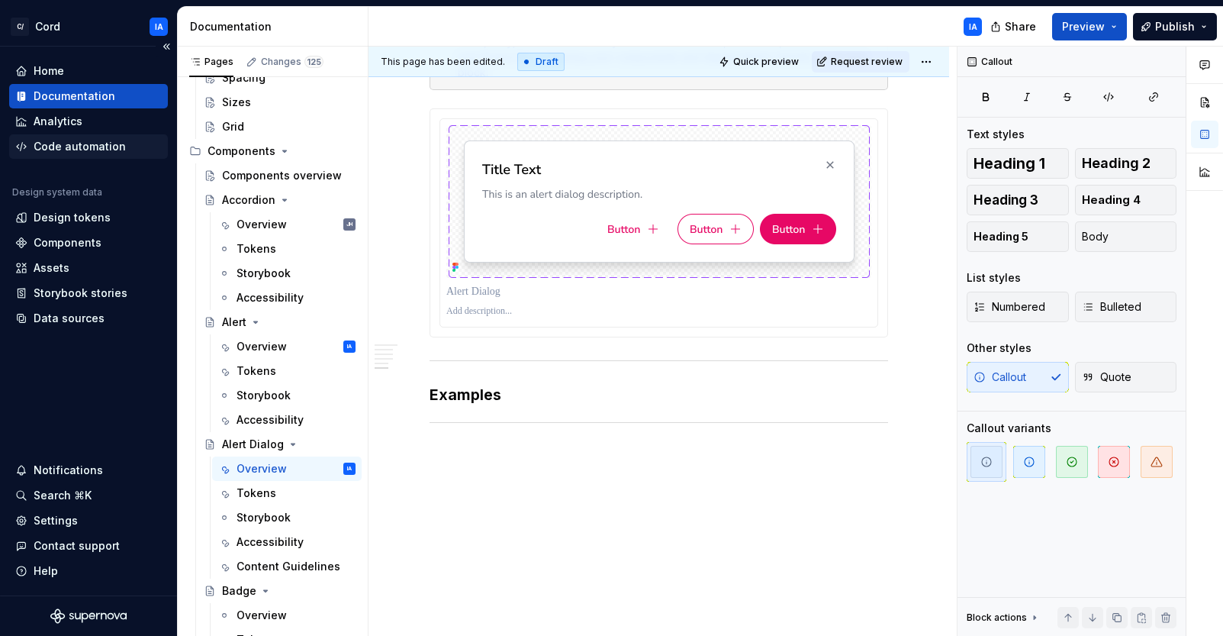
scroll to position [0, 18]
